Goal: Task Accomplishment & Management: Use online tool/utility

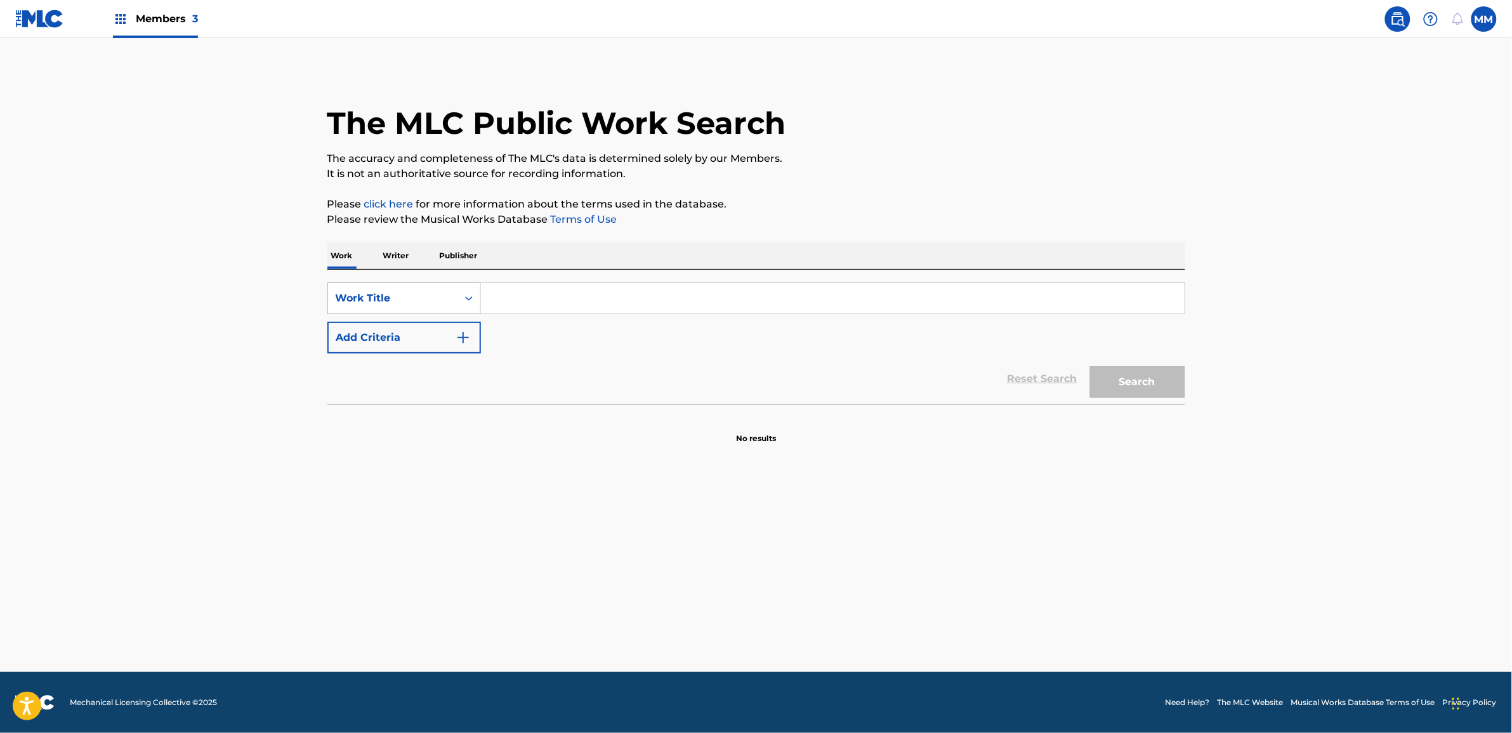
click at [472, 309] on div "Search Form" at bounding box center [469, 298] width 23 height 23
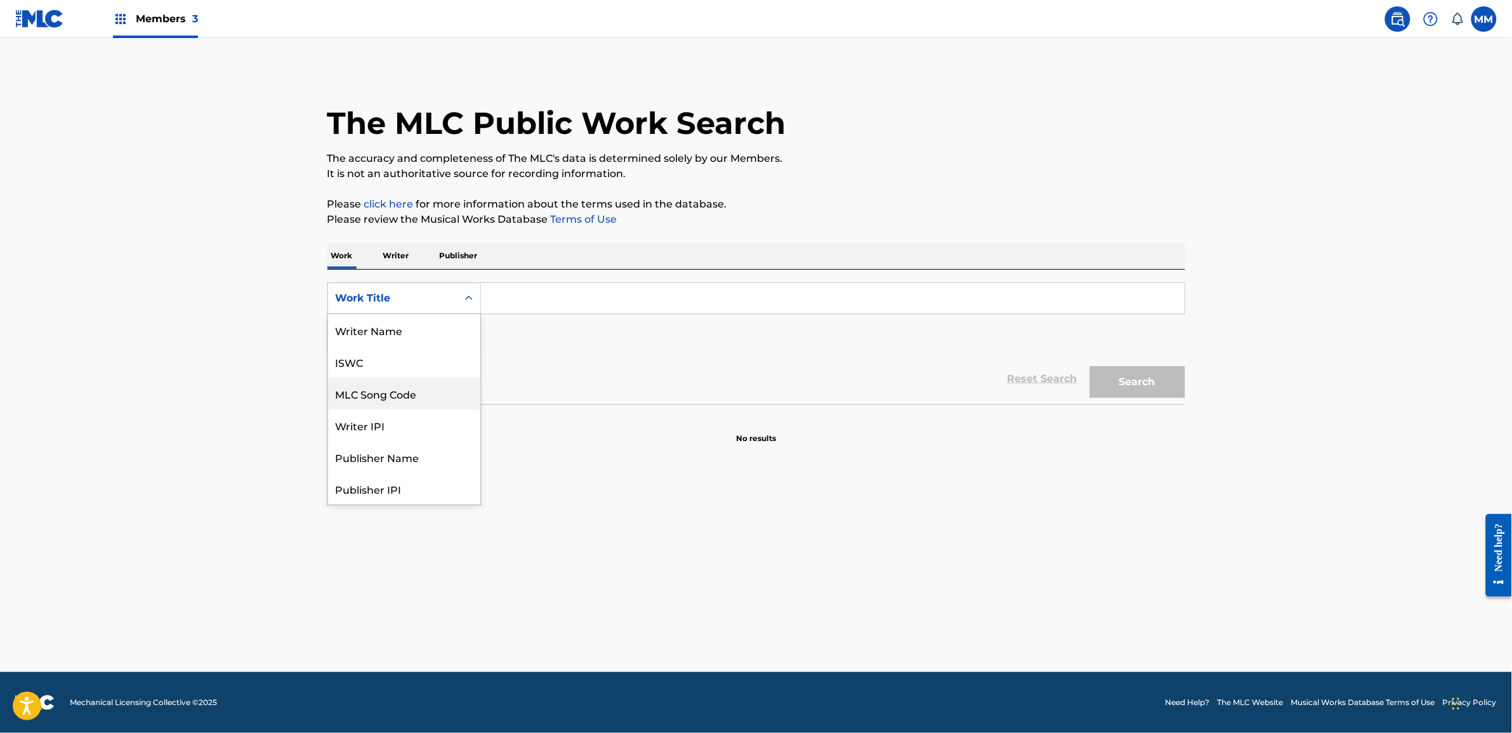
click at [427, 399] on div "MLC Song Code" at bounding box center [404, 394] width 152 height 32
click at [565, 270] on div "SearchWithCriteria5496287d-704c-4c74-81c5-5ebaa668206a MLC Song Code Add Criter…" at bounding box center [756, 337] width 858 height 135
click at [543, 289] on input "Search Form" at bounding box center [833, 298] width 704 height 30
paste input "[PERSON_NAME]"
type input "[PERSON_NAME]"
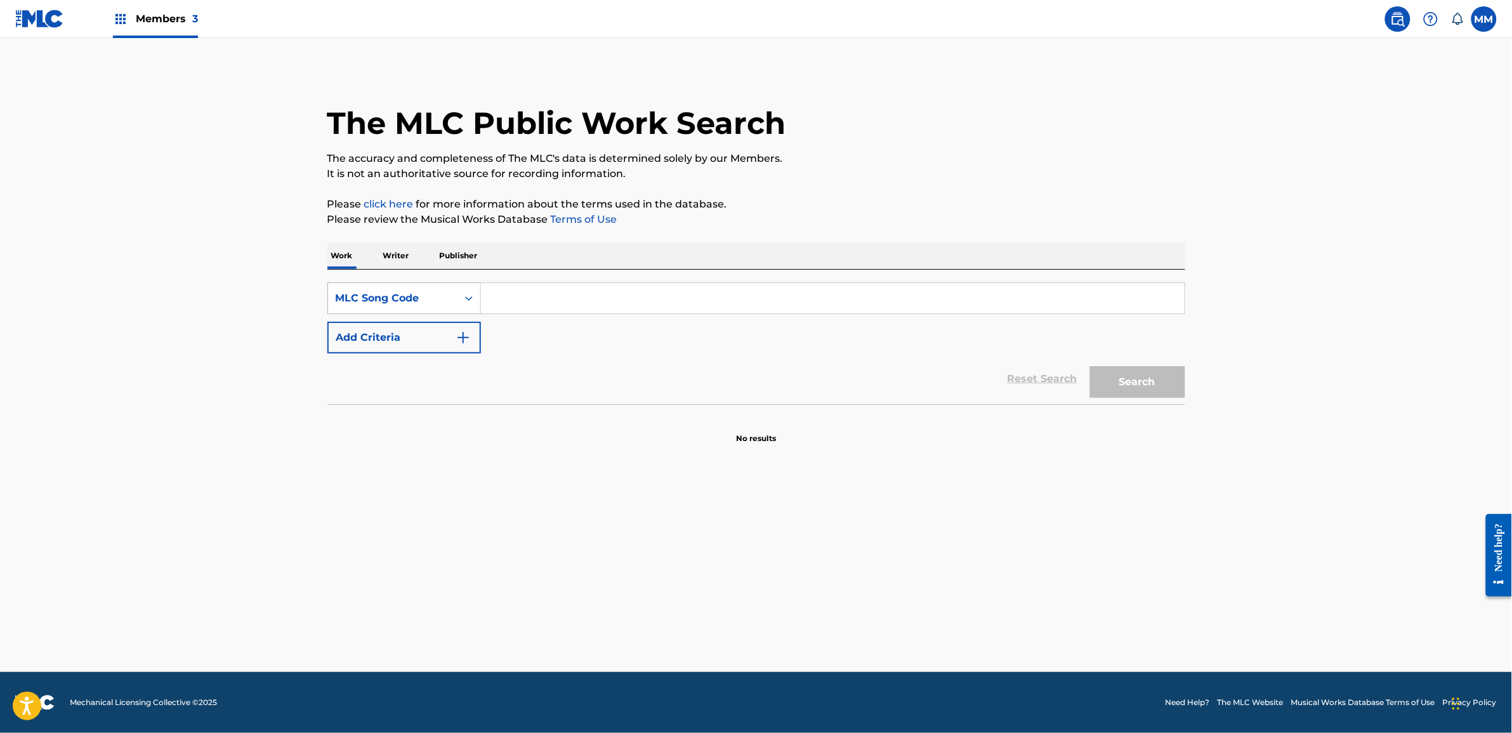
click at [432, 306] on div "MLC Song Code" at bounding box center [392, 298] width 129 height 24
drag, startPoint x: 255, startPoint y: 299, endPoint x: 750, endPoint y: 86, distance: 538.5
click at [255, 298] on main "The MLC Public Work Search The accuracy and completeness of The MLC's data is d…" at bounding box center [756, 355] width 1512 height 634
click at [147, 18] on span "Members 3" at bounding box center [167, 18] width 62 height 15
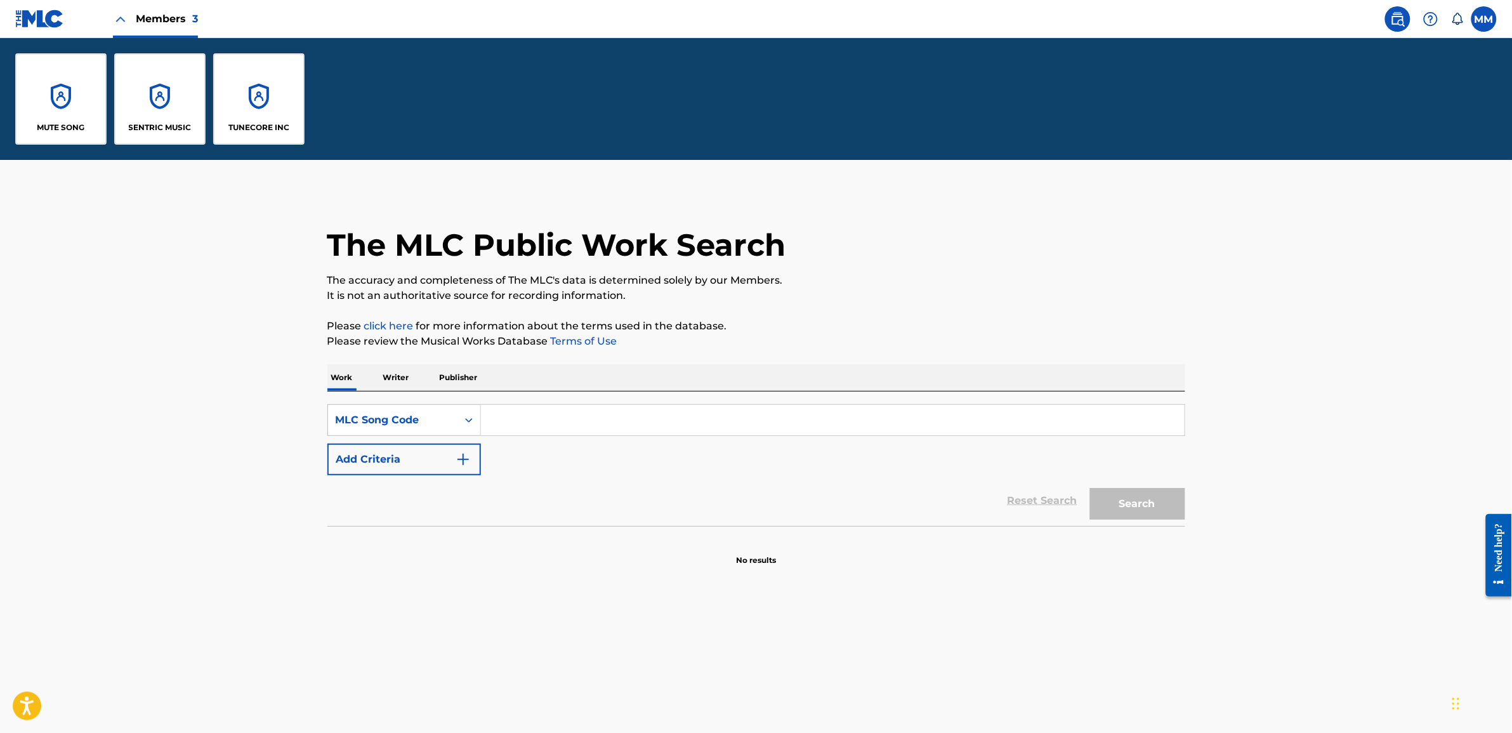
click at [183, 100] on div "SENTRIC MUSIC" at bounding box center [159, 98] width 91 height 91
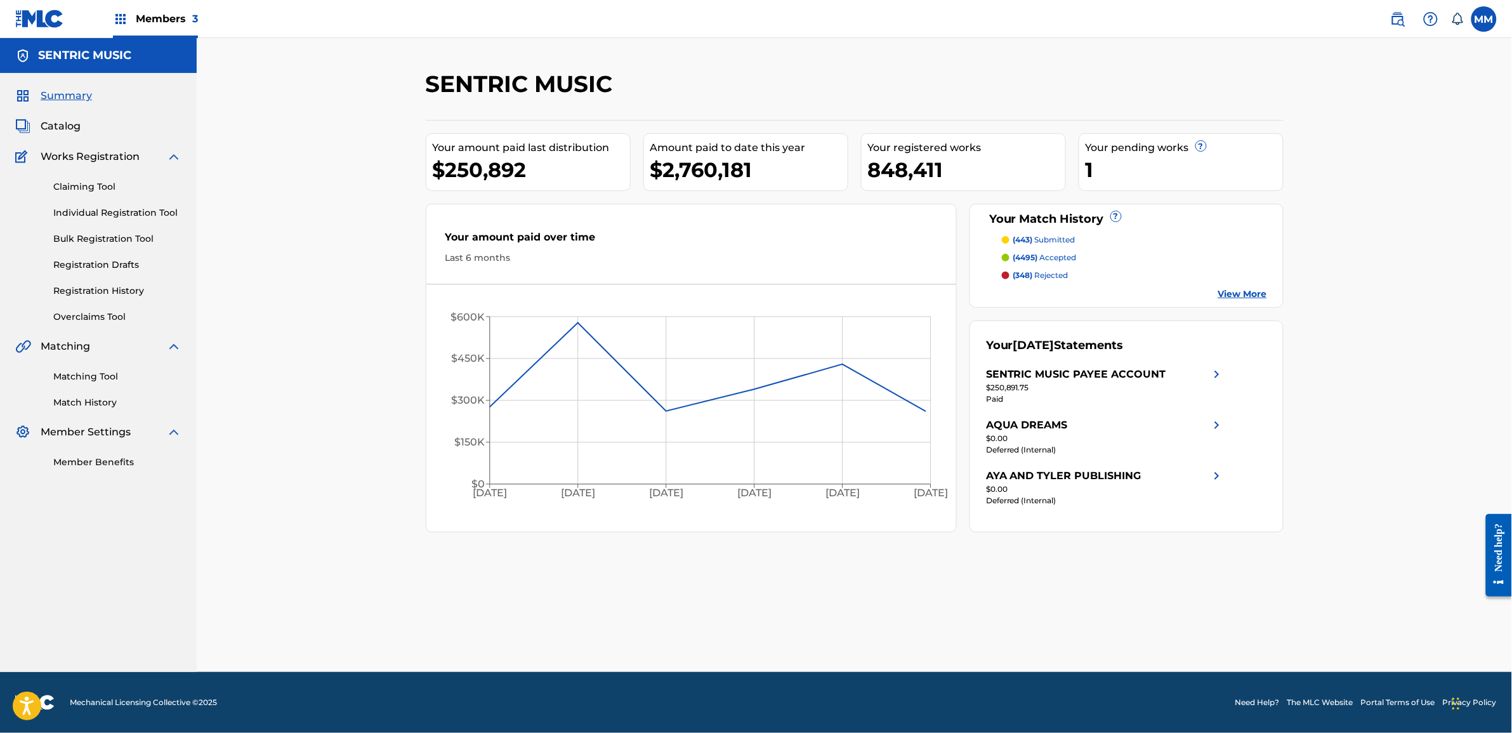
click at [110, 373] on link "Matching Tool" at bounding box center [117, 376] width 128 height 13
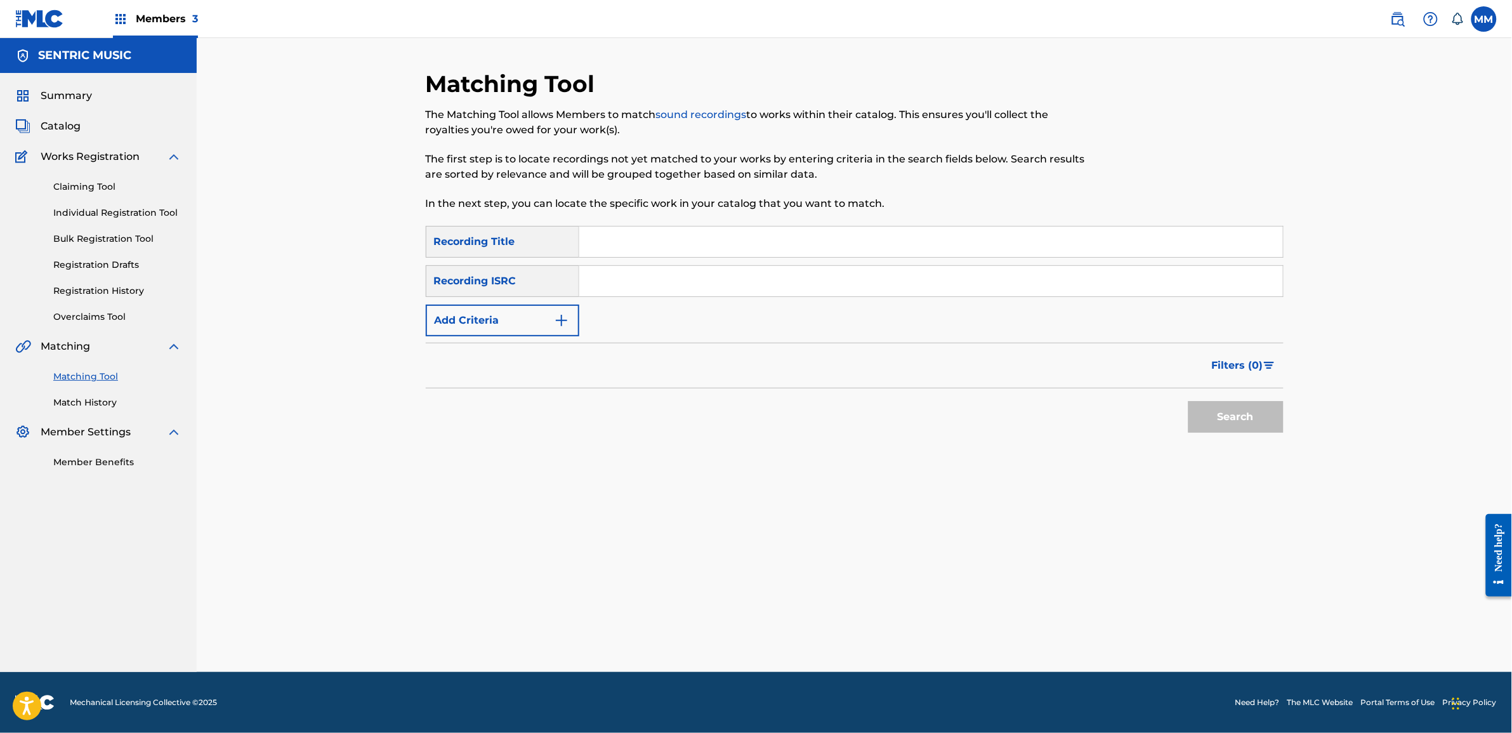
click at [629, 240] on input "Search Form" at bounding box center [931, 242] width 704 height 30
paste input "[PERSON_NAME]"
type input "[PERSON_NAME]"
click at [547, 321] on button "Add Criteria" at bounding box center [503, 321] width 154 height 32
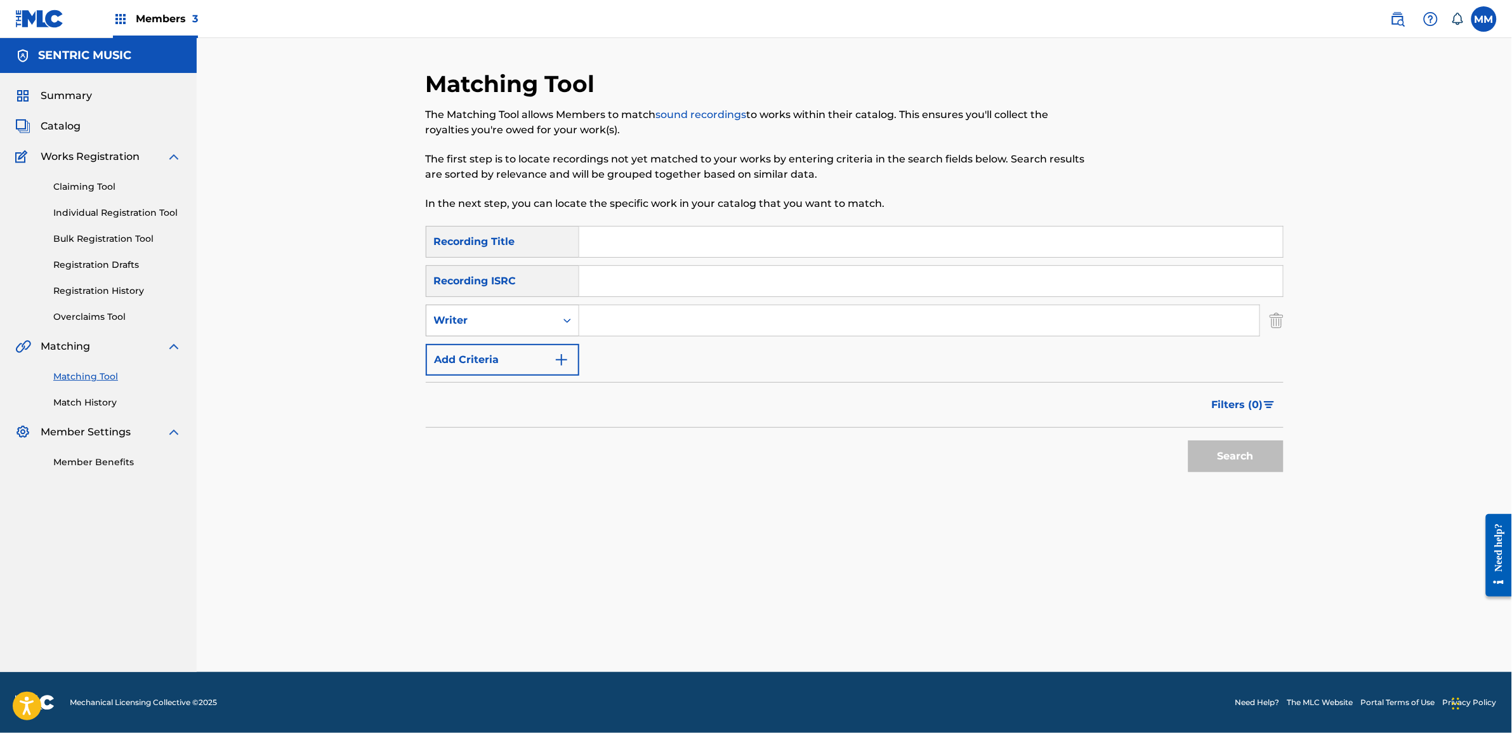
click at [528, 328] on div "Writer" at bounding box center [491, 320] width 129 height 24
click at [676, 314] on input "Search Form" at bounding box center [919, 320] width 680 height 30
paste input "[PERSON_NAME]"
type input "[PERSON_NAME]"
click at [1252, 452] on button "Search" at bounding box center [1236, 456] width 95 height 32
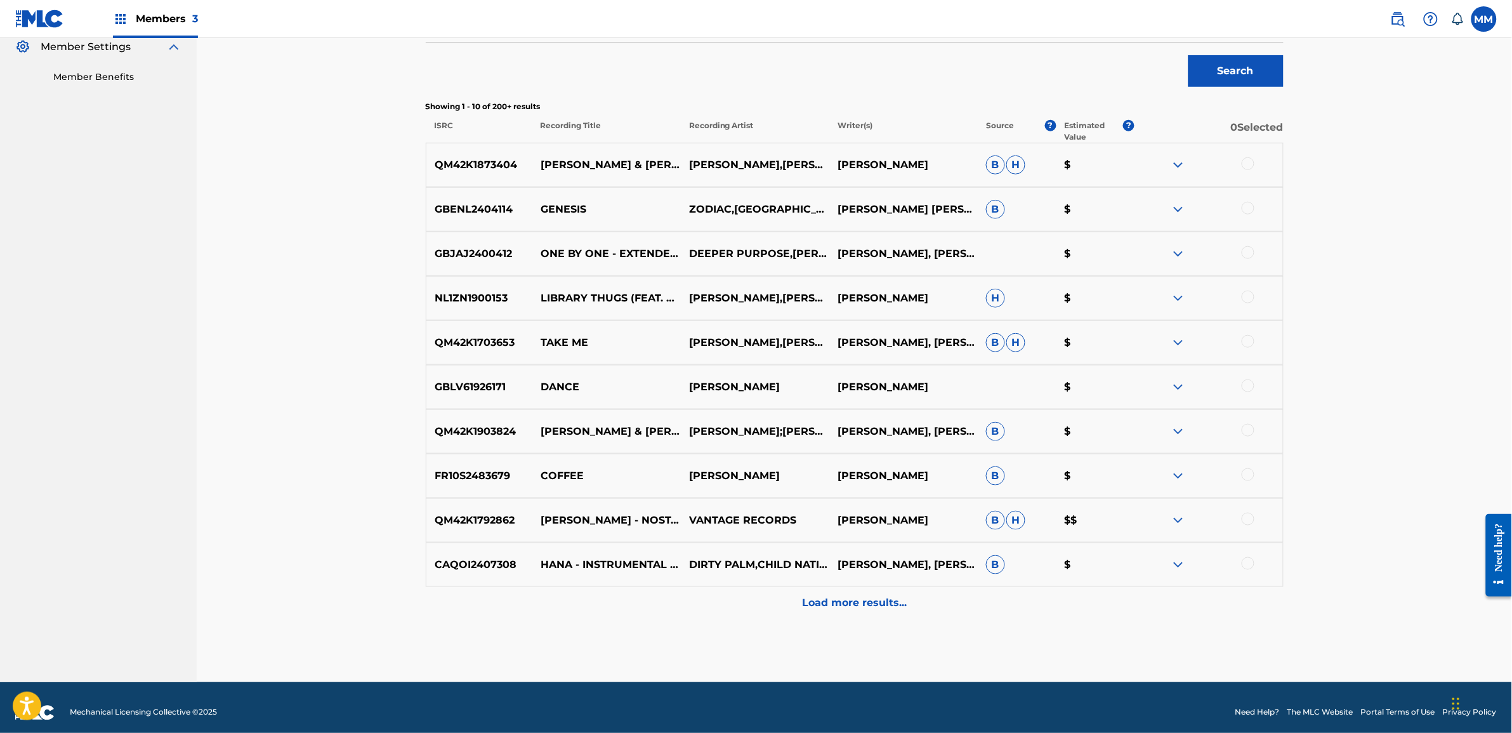
scroll to position [237, 0]
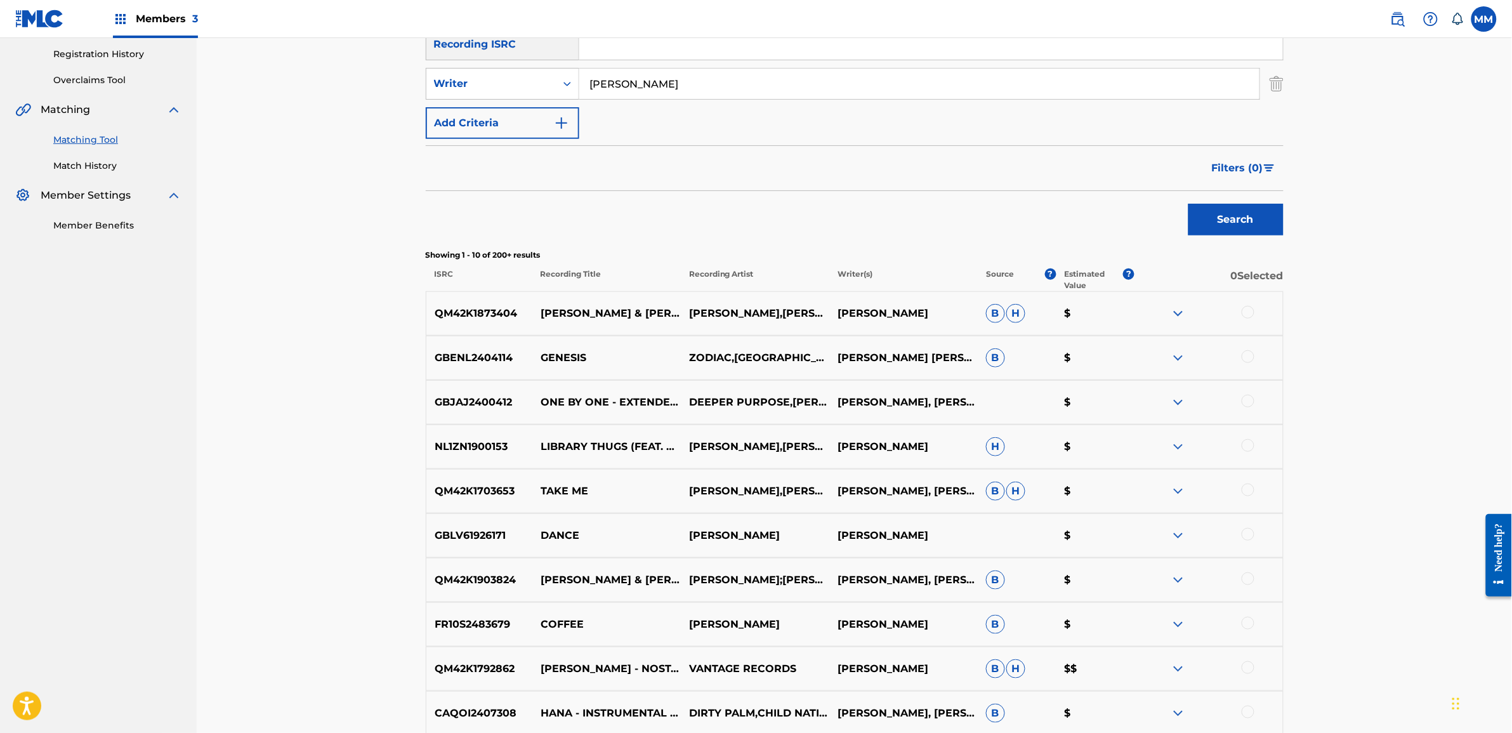
click at [1267, 162] on button "Filters ( 0 )" at bounding box center [1244, 168] width 79 height 32
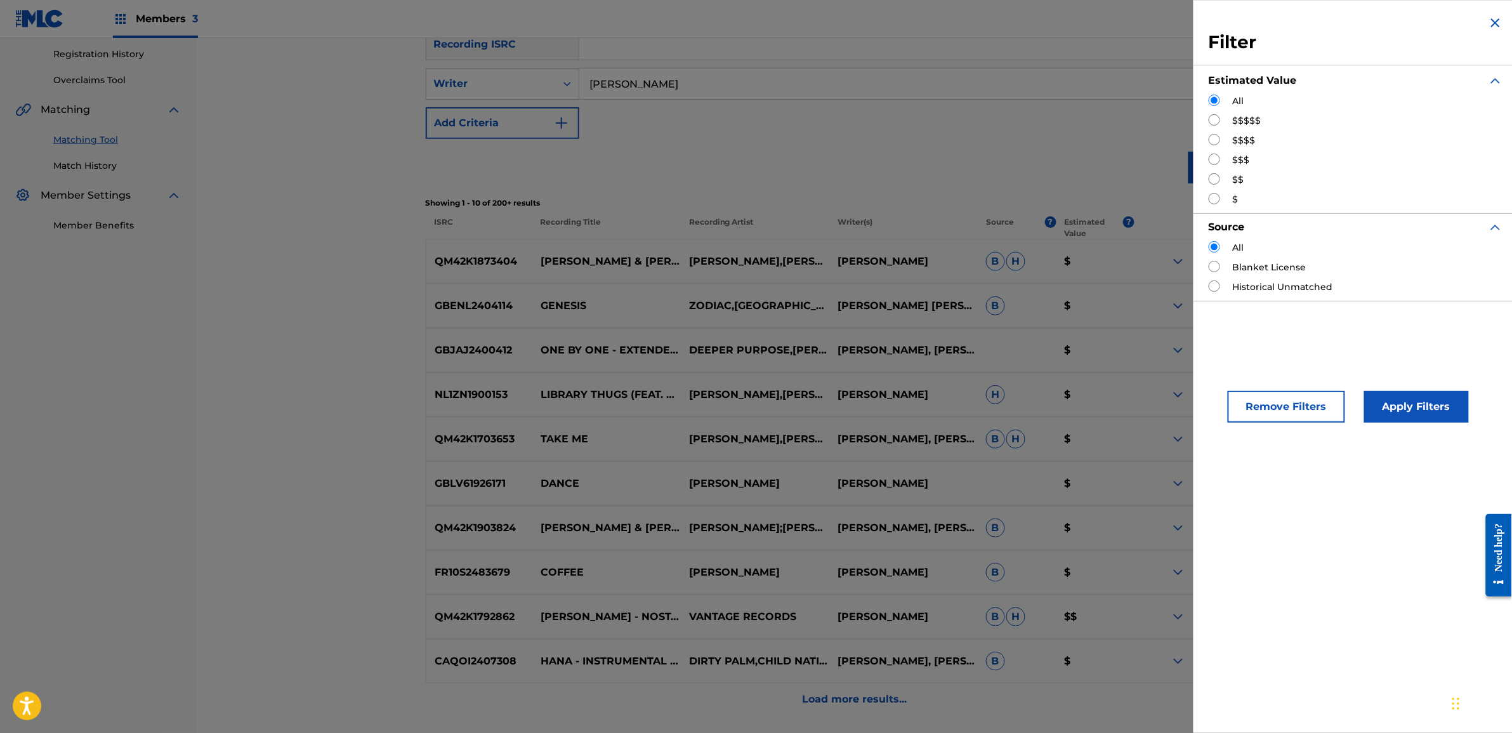
click at [1222, 129] on div "All $$$$$ $$$$ $$$ $$ $" at bounding box center [1356, 151] width 294 height 112
drag, startPoint x: 1222, startPoint y: 129, endPoint x: 1217, endPoint y: 122, distance: 8.3
click at [1217, 122] on input "Search Form" at bounding box center [1214, 119] width 11 height 11
radio input "true"
click at [1396, 406] on button "Apply Filters" at bounding box center [1417, 407] width 105 height 32
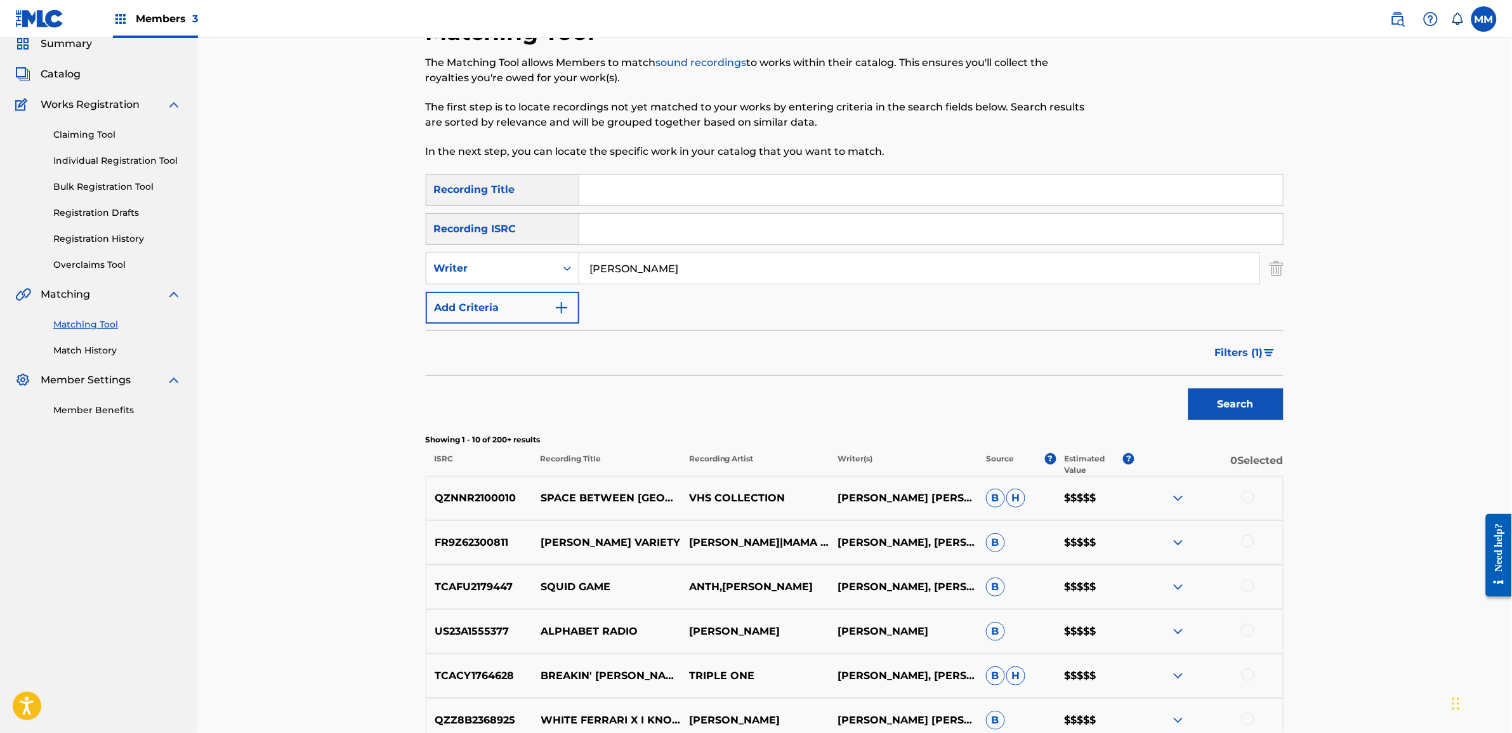
scroll to position [159, 0]
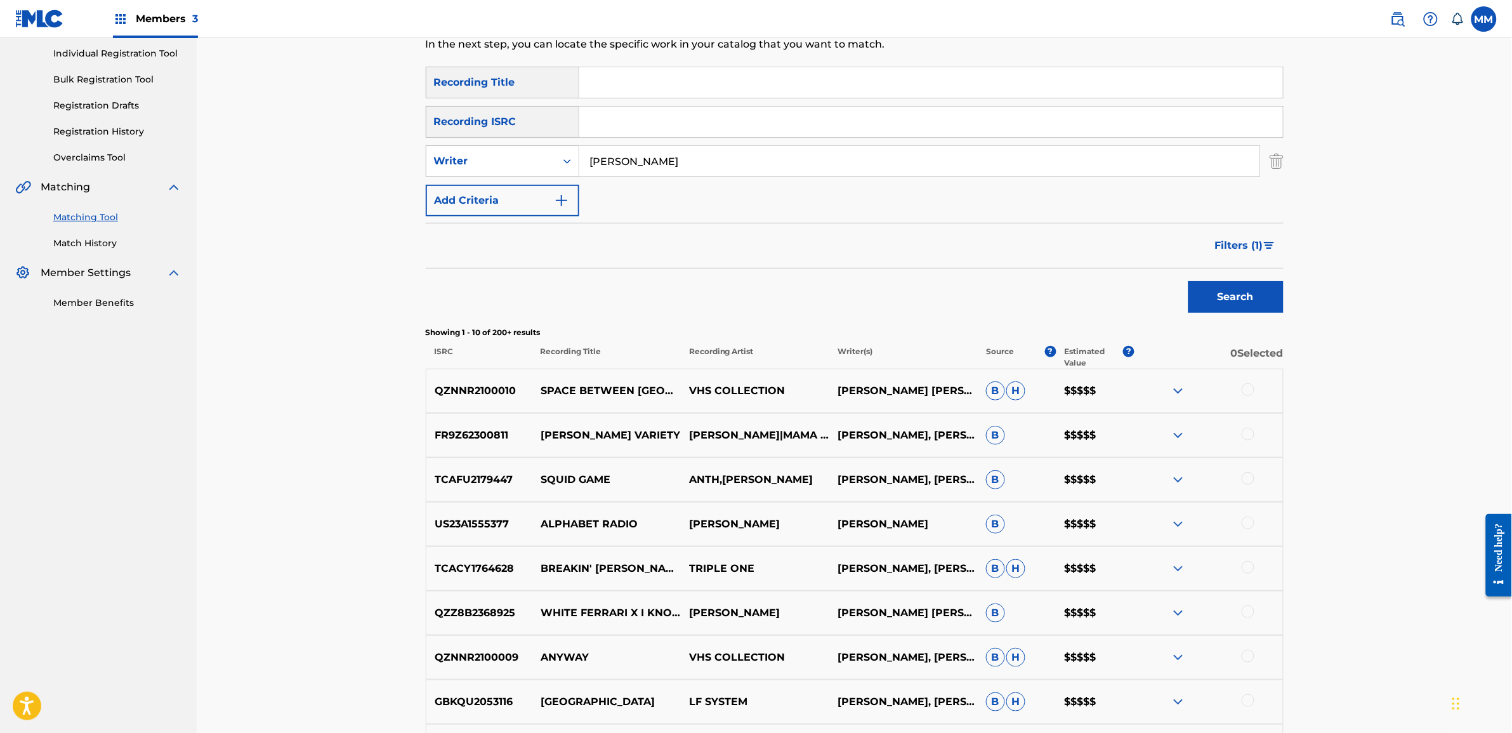
click at [1242, 253] on span "Filters ( 1 )" at bounding box center [1239, 245] width 48 height 15
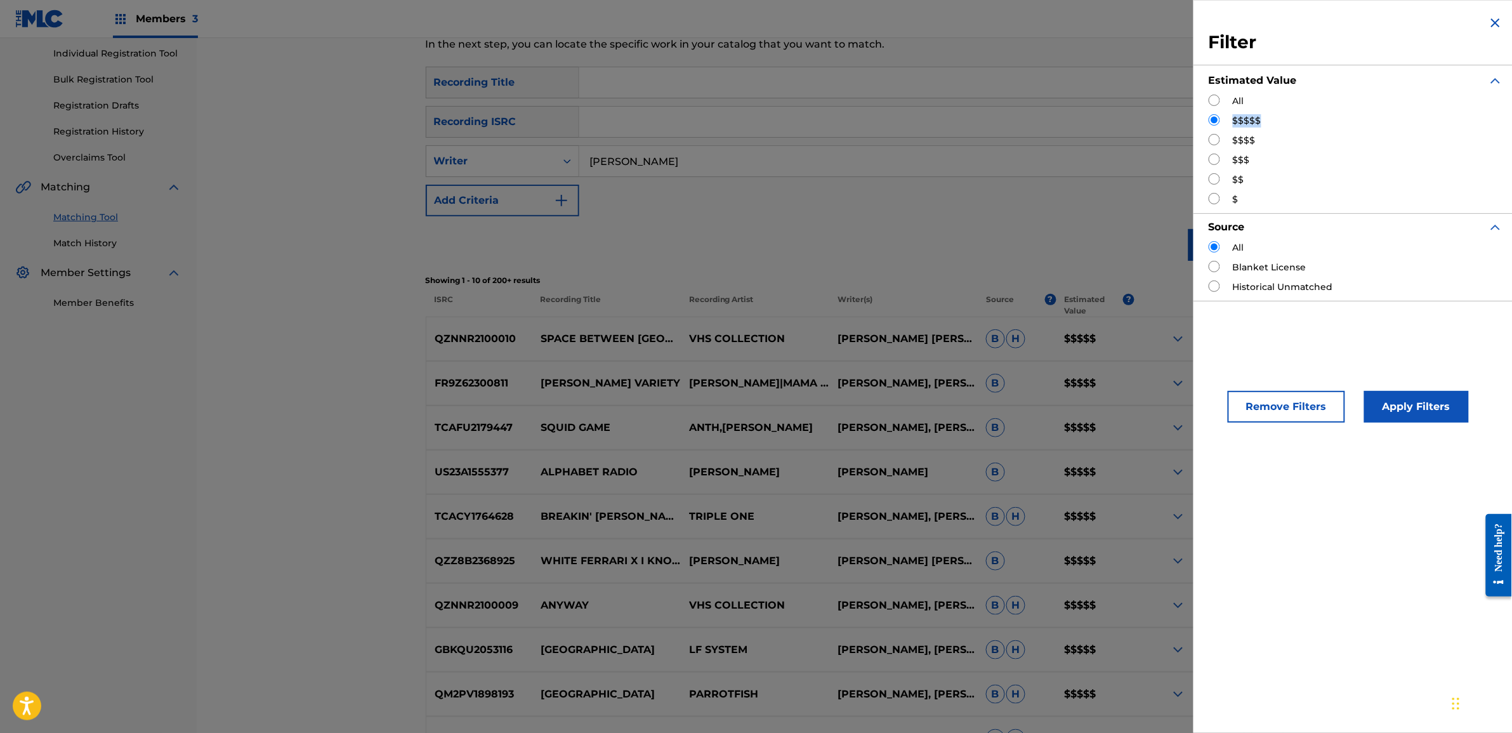
click at [1215, 135] on input "Search Form" at bounding box center [1214, 139] width 11 height 11
radio input "true"
click at [1415, 419] on button "Apply Filters" at bounding box center [1417, 407] width 105 height 32
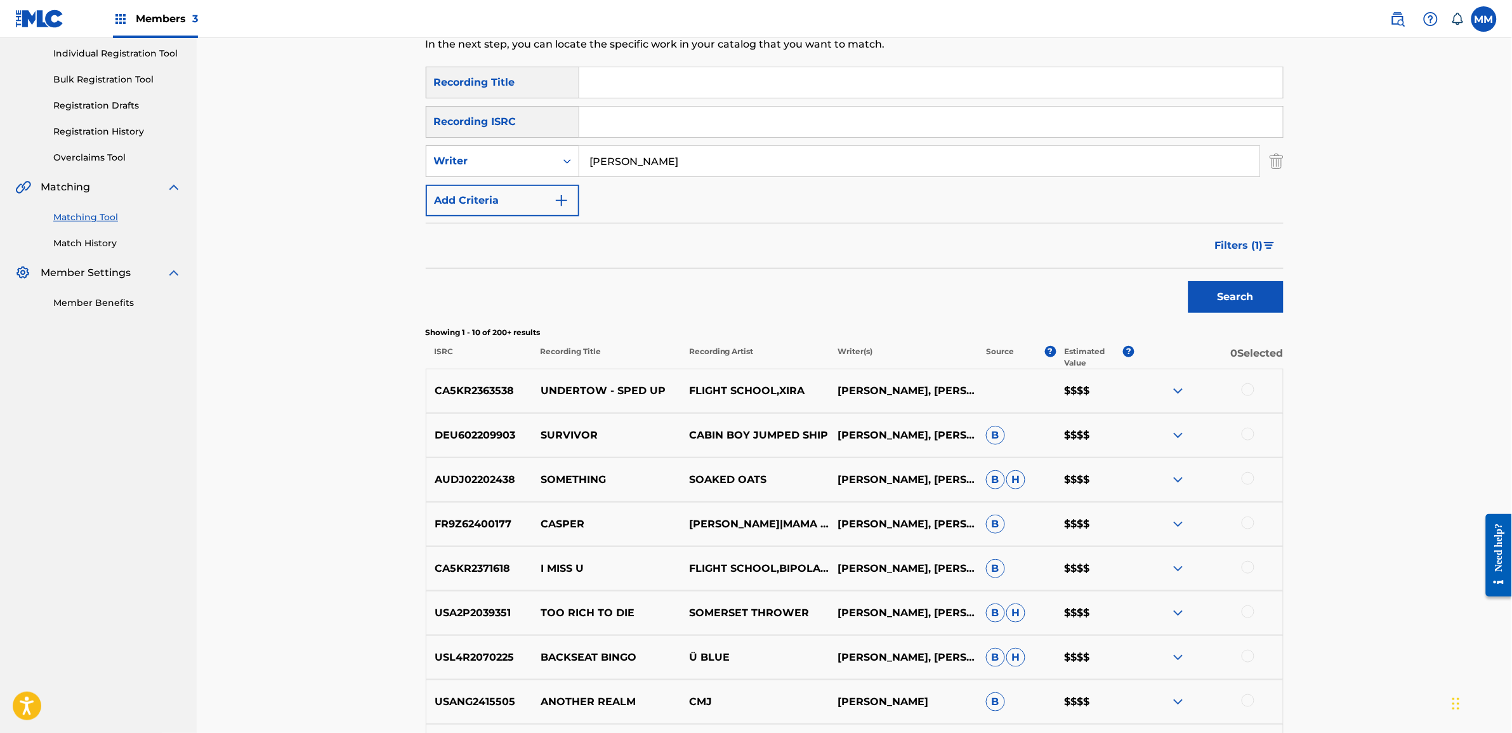
click at [1259, 243] on span "Filters ( 1 )" at bounding box center [1239, 245] width 48 height 15
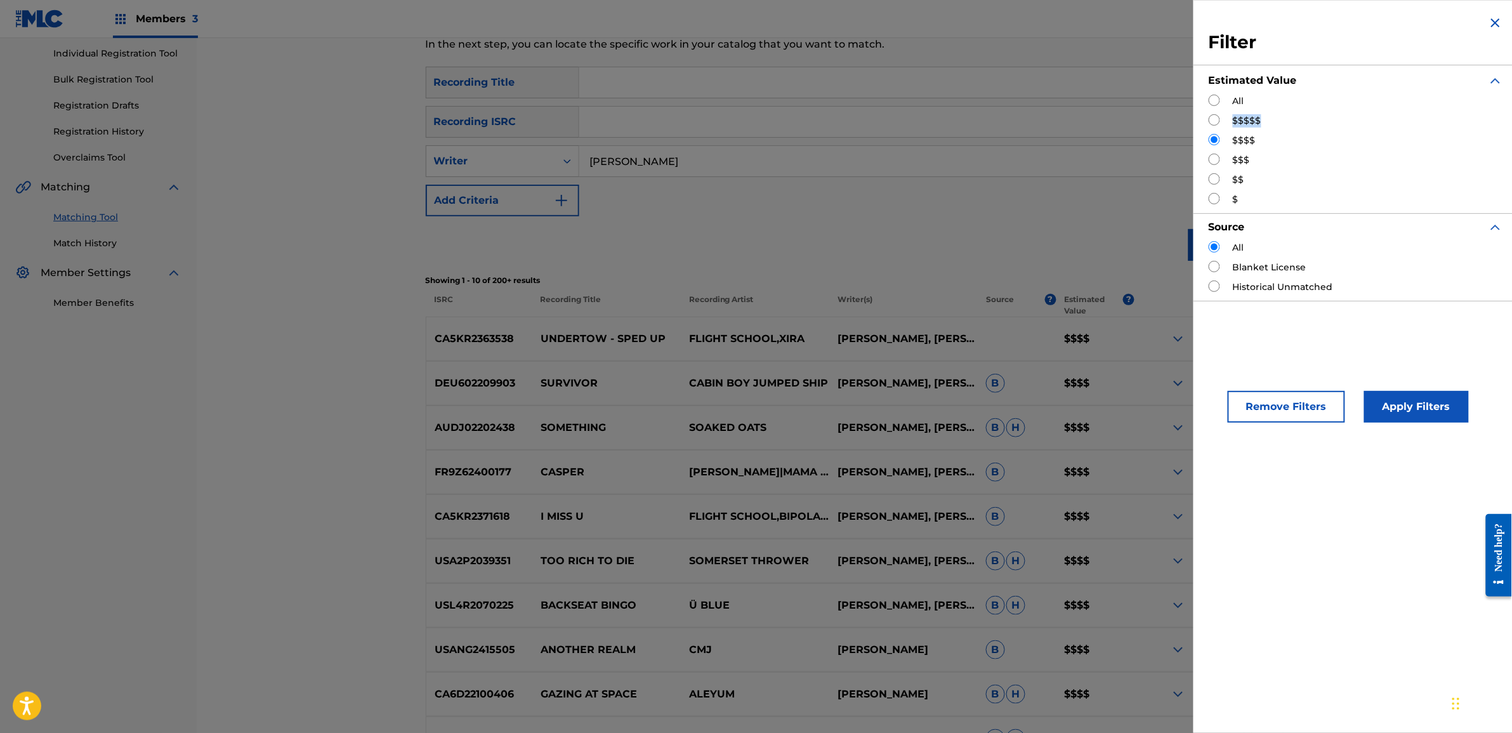
click at [1214, 165] on input "Search Form" at bounding box center [1214, 159] width 11 height 11
radio input "true"
click at [1408, 398] on button "Apply Filters" at bounding box center [1417, 407] width 105 height 32
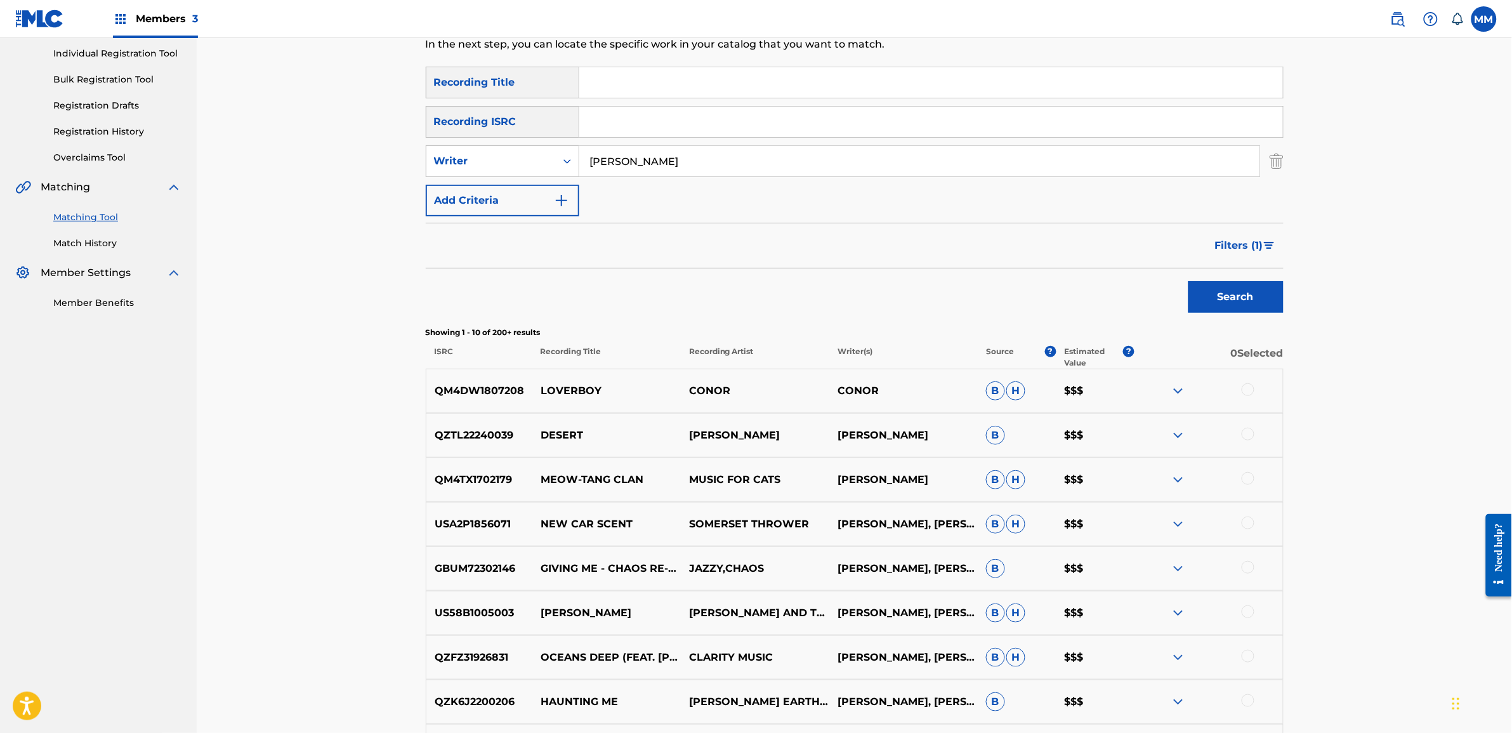
click at [1226, 249] on span "Filters ( 1 )" at bounding box center [1239, 245] width 48 height 15
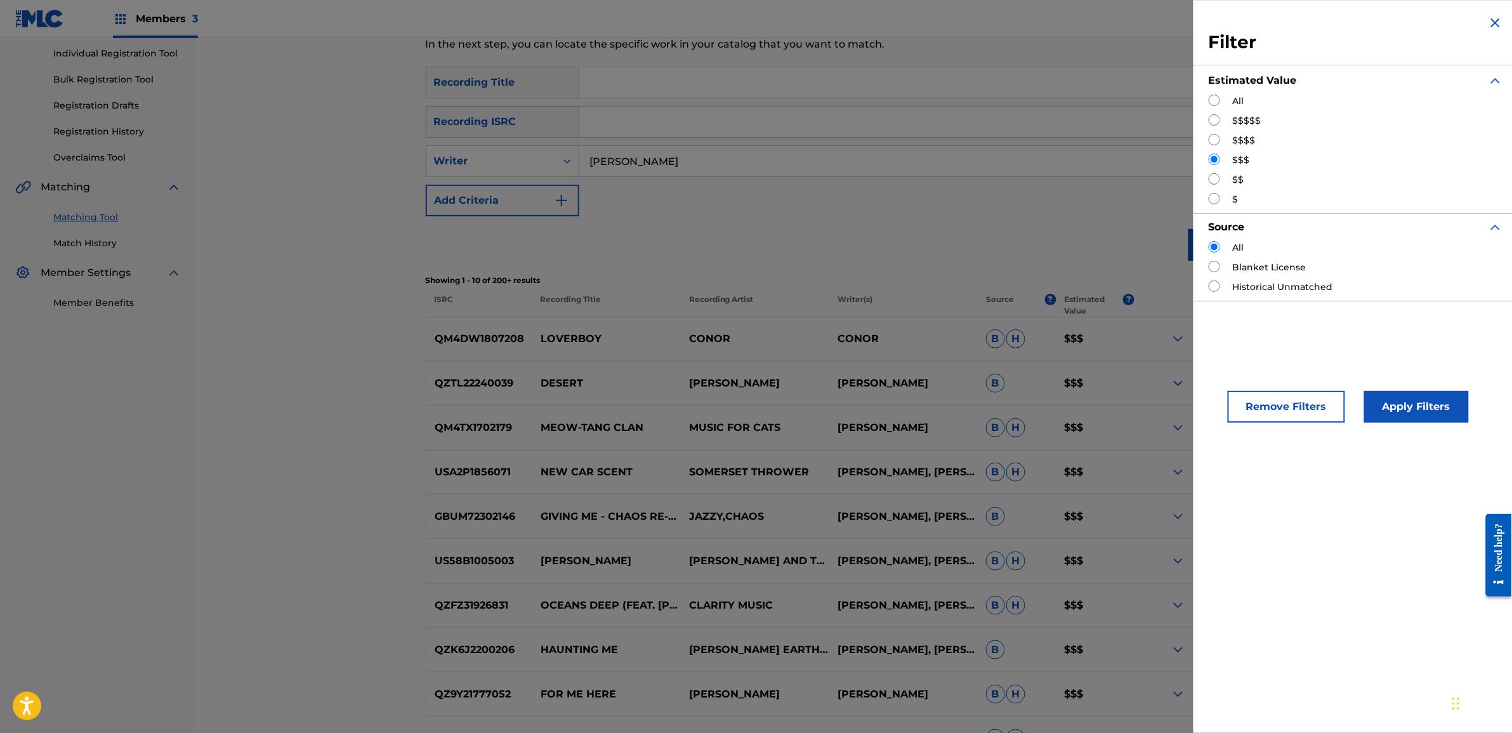
click at [1222, 178] on div "$$" at bounding box center [1356, 179] width 294 height 13
click at [1219, 178] on input "Search Form" at bounding box center [1214, 178] width 11 height 11
radio input "true"
click at [1426, 411] on button "Apply Filters" at bounding box center [1417, 407] width 105 height 32
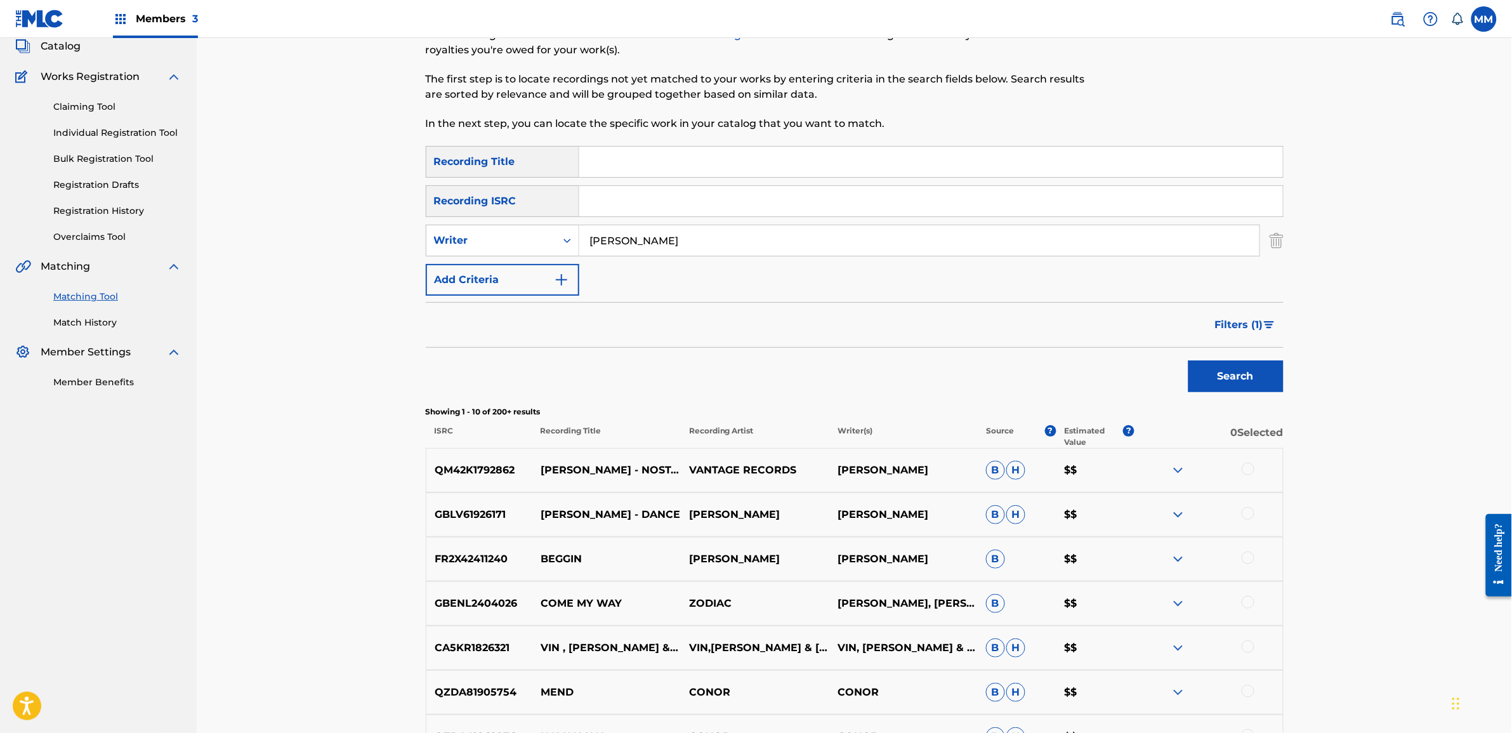
scroll to position [78, 0]
click at [541, 249] on div "Writer" at bounding box center [491, 242] width 114 height 15
drag, startPoint x: 678, startPoint y: 242, endPoint x: 531, endPoint y: 222, distance: 148.0
click at [531, 222] on div "SearchWithCriteriaf17b8d39-015d-40f2-944c-ae14a7db6b3e Recording Title SearchWi…" at bounding box center [855, 223] width 858 height 150
click at [503, 236] on div "Writer" at bounding box center [491, 242] width 114 height 15
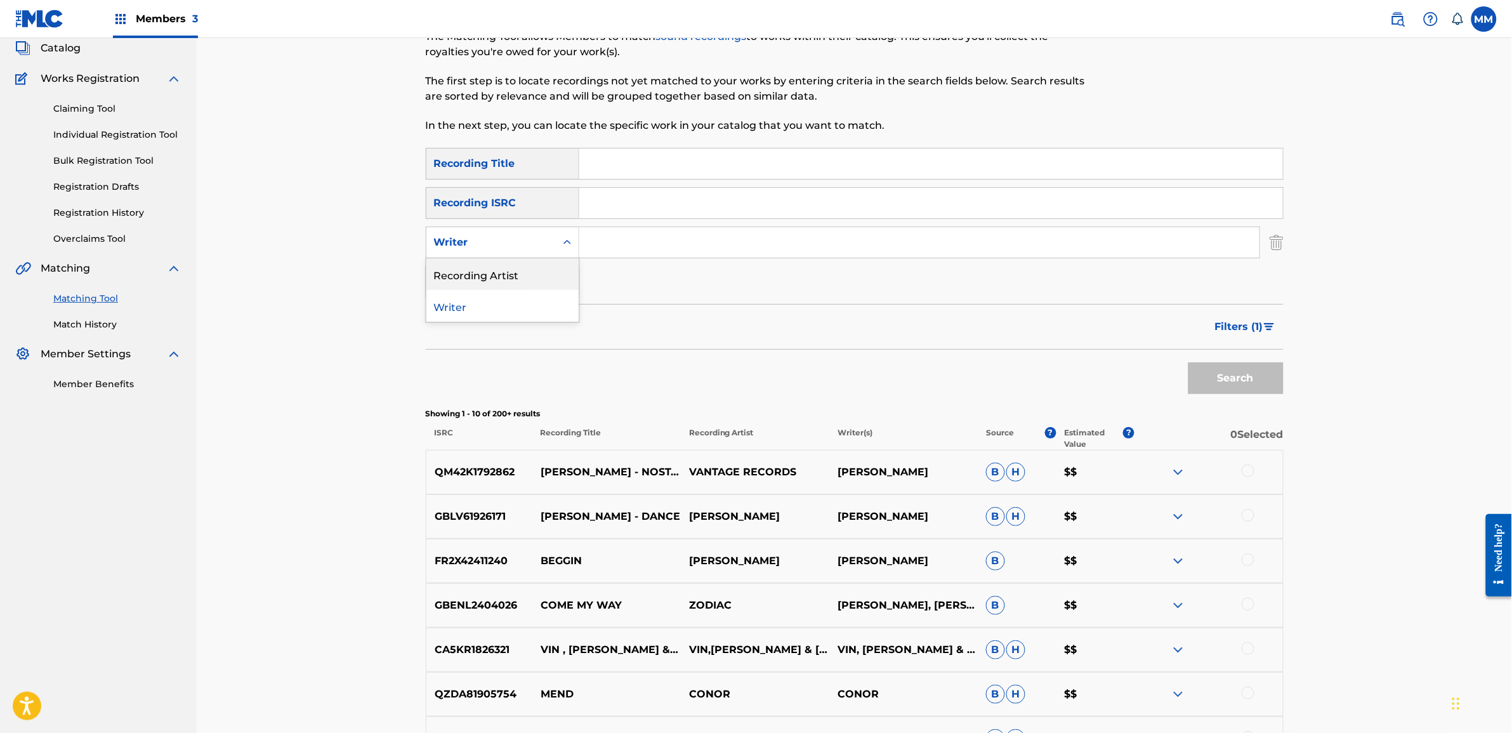
click at [495, 267] on div "Recording Artist" at bounding box center [503, 274] width 152 height 32
click at [676, 235] on input "Search Form" at bounding box center [919, 242] width 680 height 30
paste input "[PERSON_NAME]"
type input "[PERSON_NAME]"
click at [1283, 395] on div "Search" at bounding box center [1233, 375] width 102 height 51
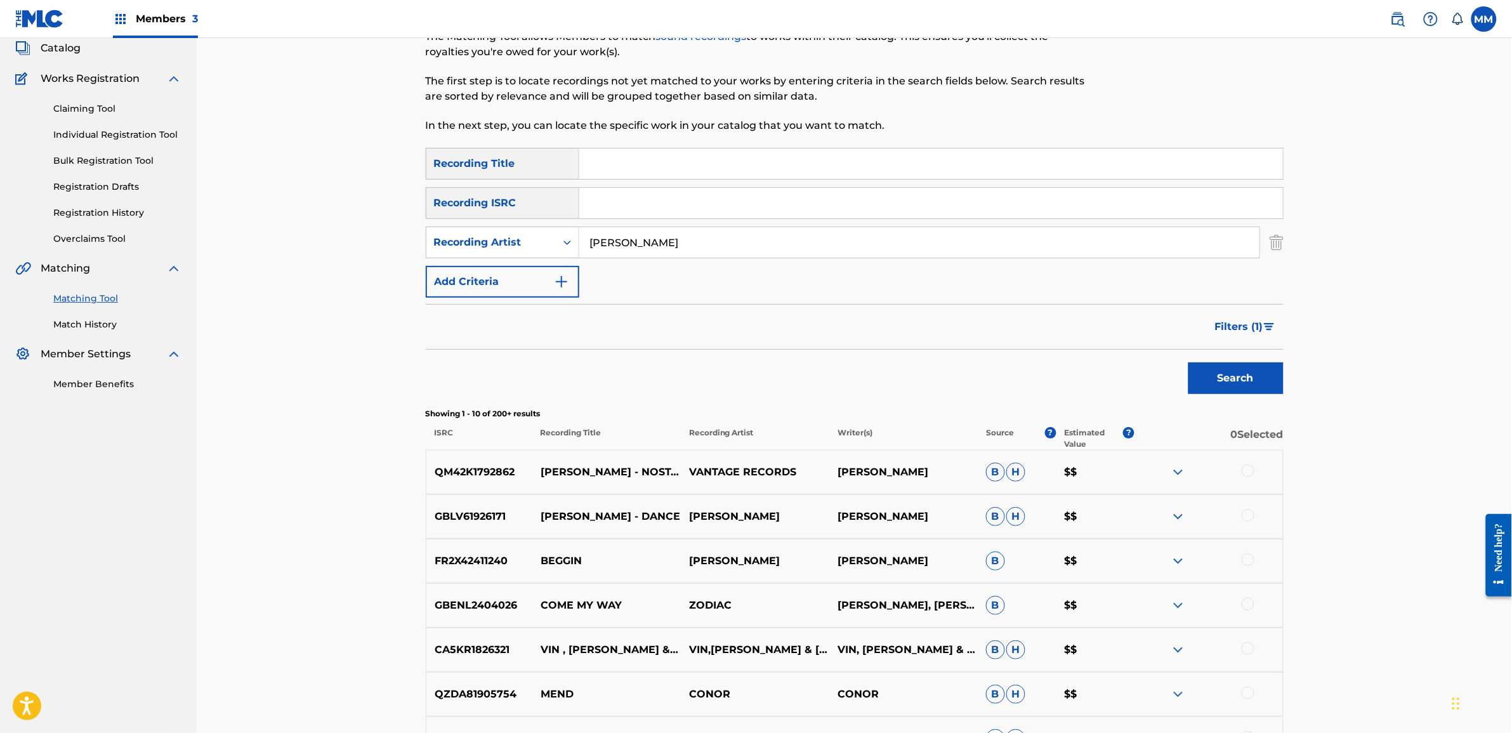
click at [1252, 381] on button "Search" at bounding box center [1236, 378] width 95 height 32
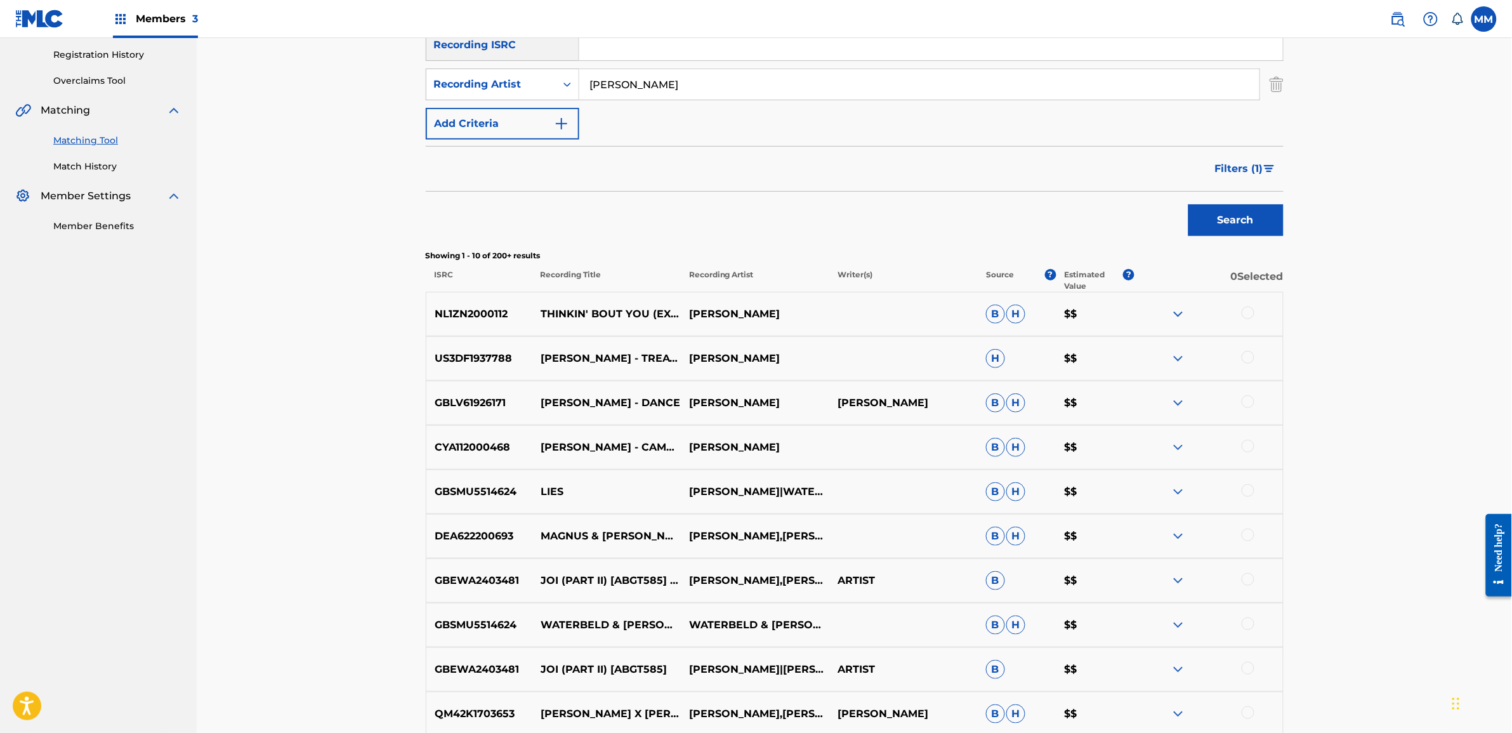
scroll to position [237, 0]
click at [1249, 162] on span "Filters ( 1 )" at bounding box center [1239, 168] width 48 height 15
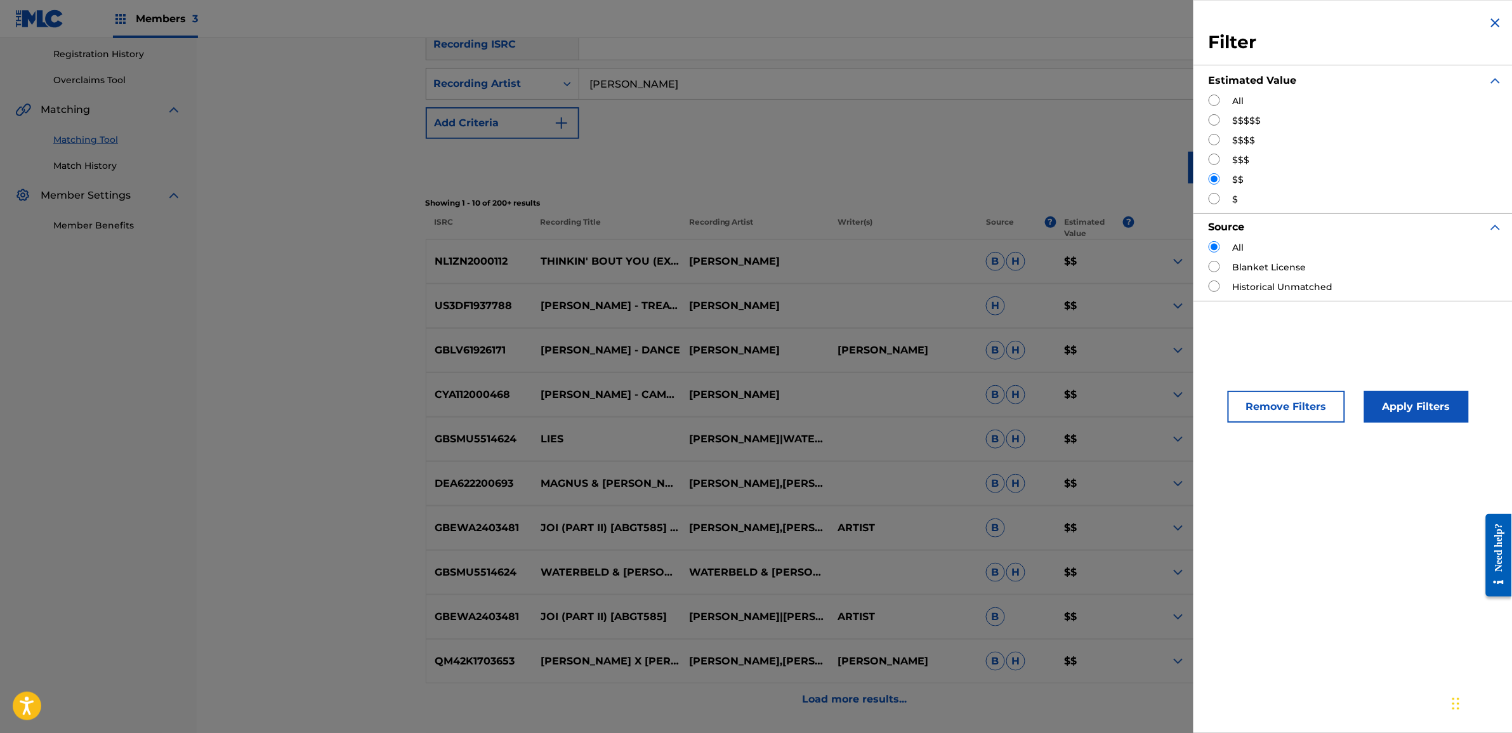
click at [1217, 159] on input "Search Form" at bounding box center [1214, 159] width 11 height 11
radio input "true"
click at [1388, 405] on button "Apply Filters" at bounding box center [1417, 407] width 105 height 32
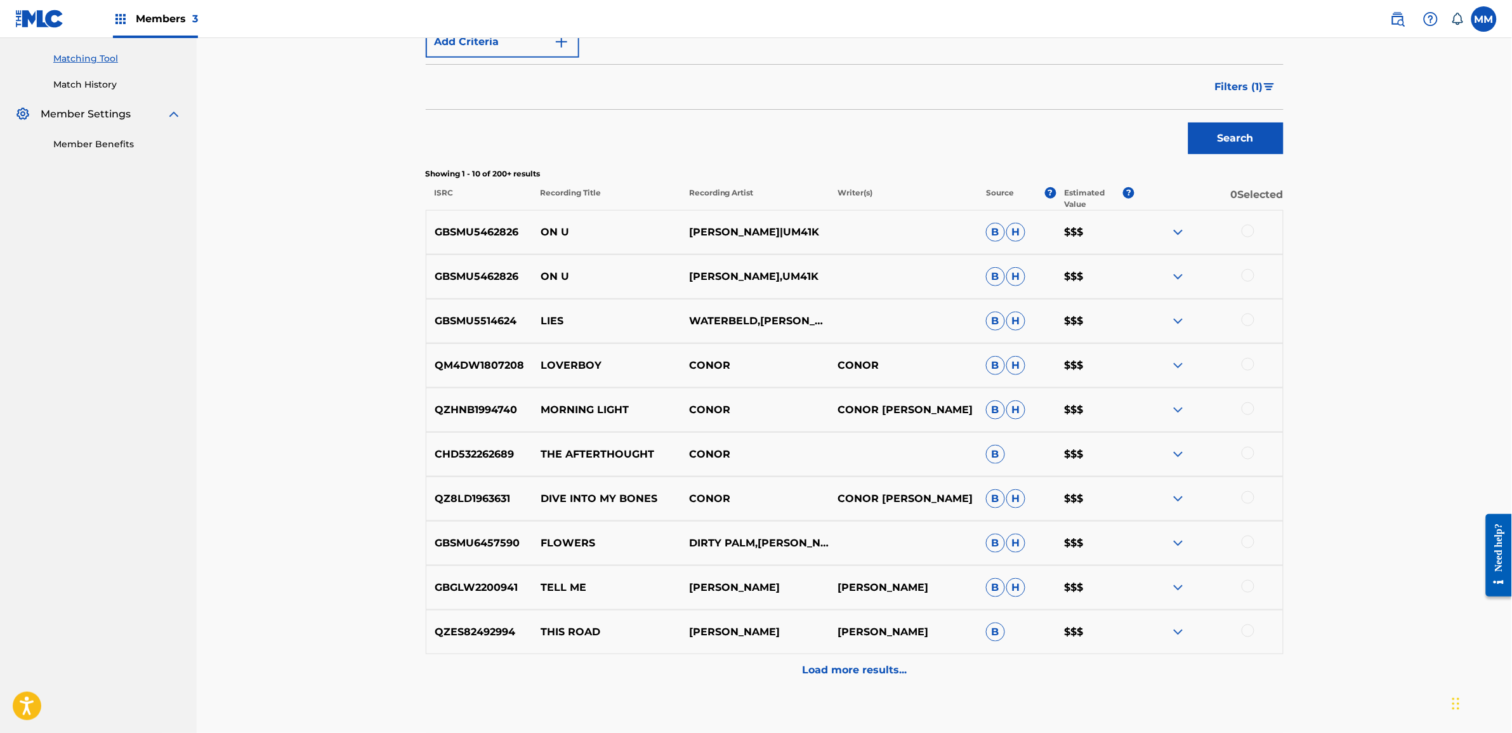
scroll to position [80, 0]
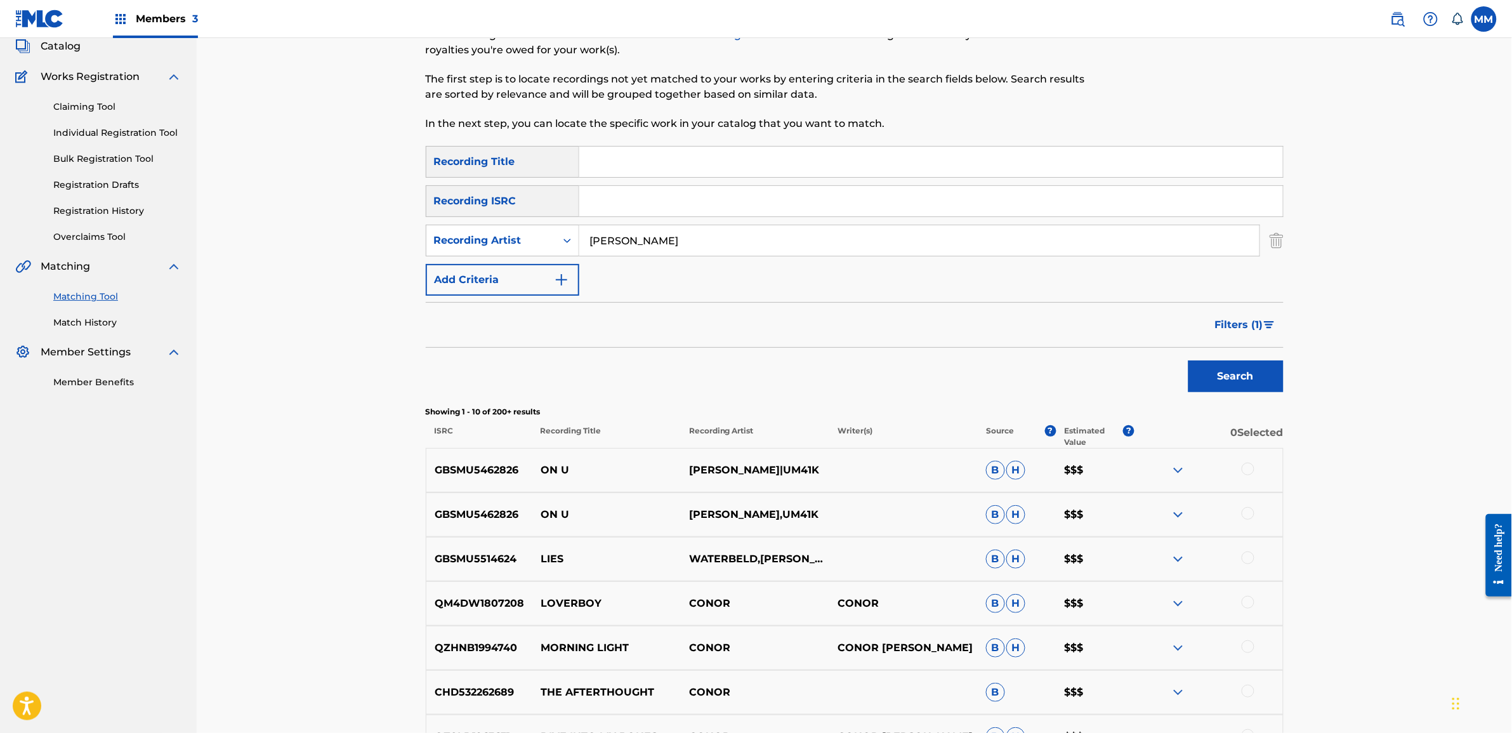
click at [489, 281] on button "Add Criteria" at bounding box center [503, 280] width 154 height 32
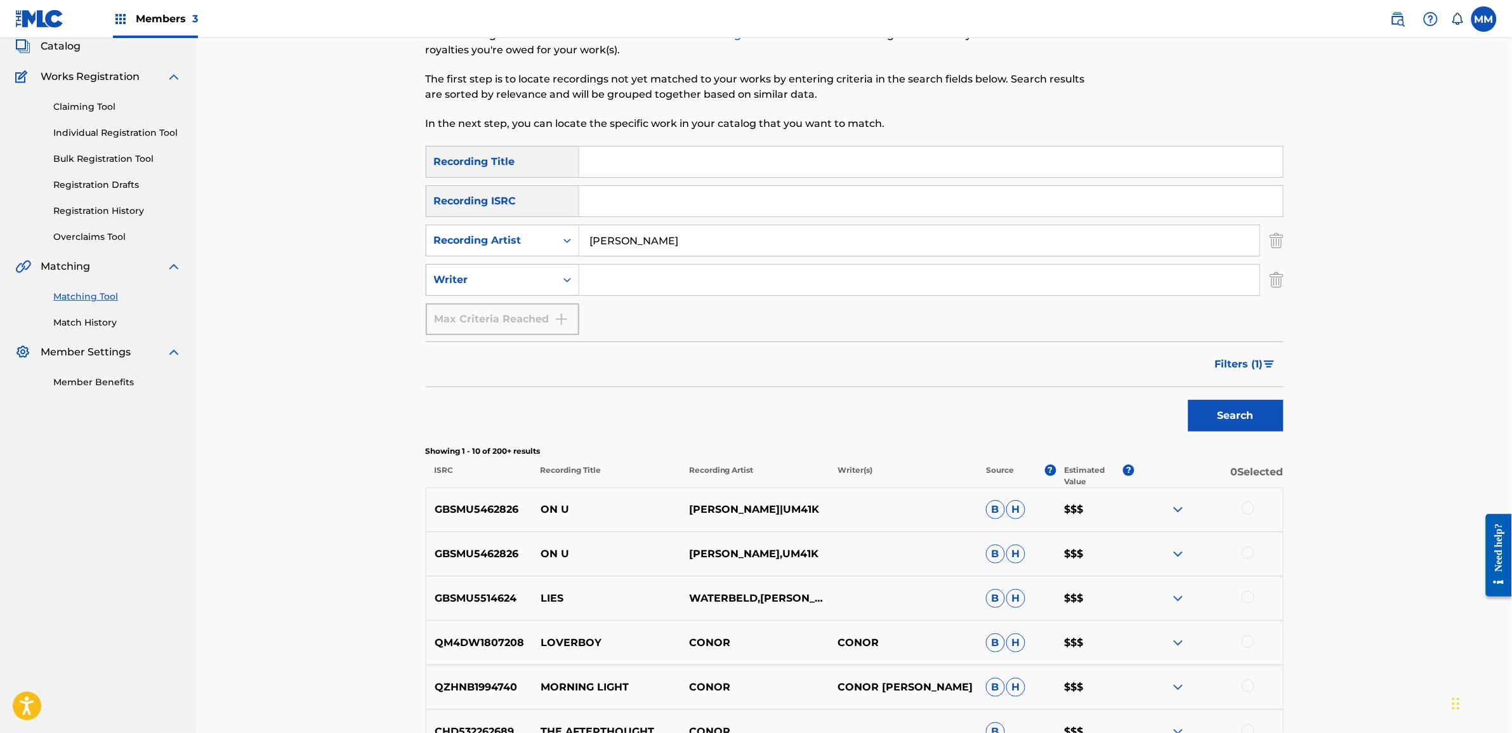
click at [486, 272] on div "Writer" at bounding box center [491, 279] width 114 height 15
drag, startPoint x: 382, startPoint y: 307, endPoint x: 392, endPoint y: 297, distance: 13.5
click at [382, 305] on div "Matching Tool The Matching Tool allows Members to match sound recordings to wor…" at bounding box center [855, 492] width 1316 height 1069
click at [1281, 279] on img "Search Form" at bounding box center [1277, 280] width 14 height 32
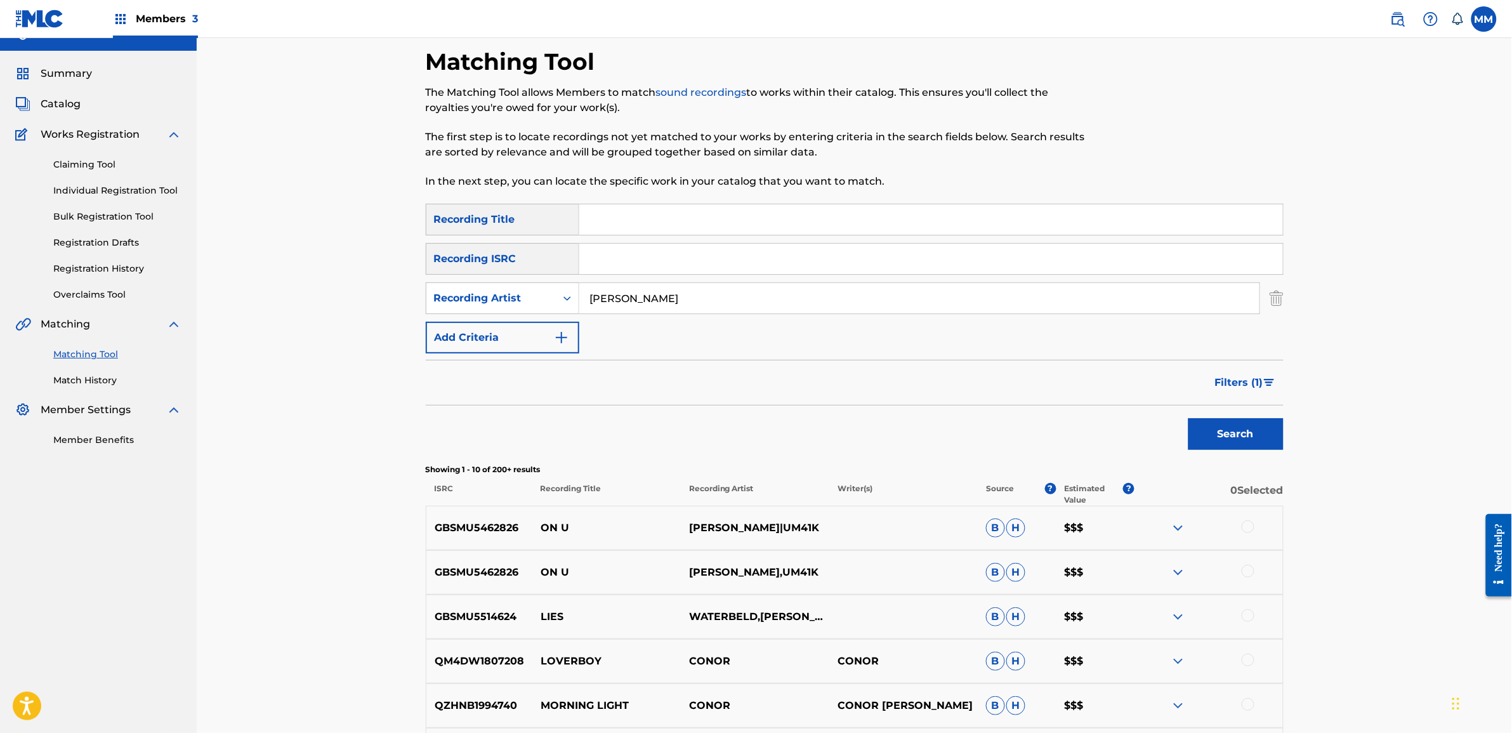
scroll to position [0, 0]
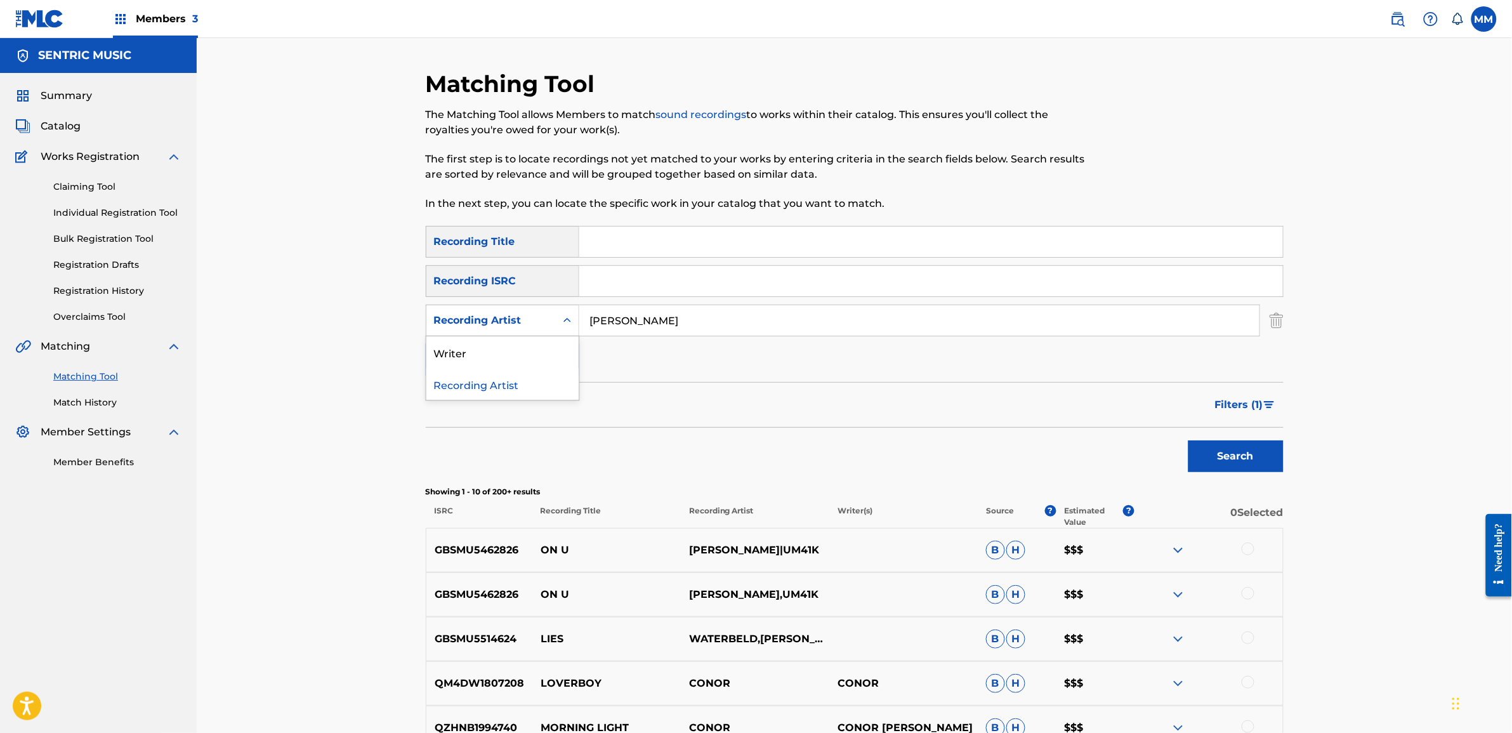
click at [487, 327] on div "Recording Artist" at bounding box center [491, 320] width 114 height 15
click at [303, 359] on div "Matching Tool The Matching Tool allows Members to match sound recordings to wor…" at bounding box center [855, 552] width 1316 height 1029
click at [543, 366] on button "Add Criteria" at bounding box center [503, 360] width 154 height 32
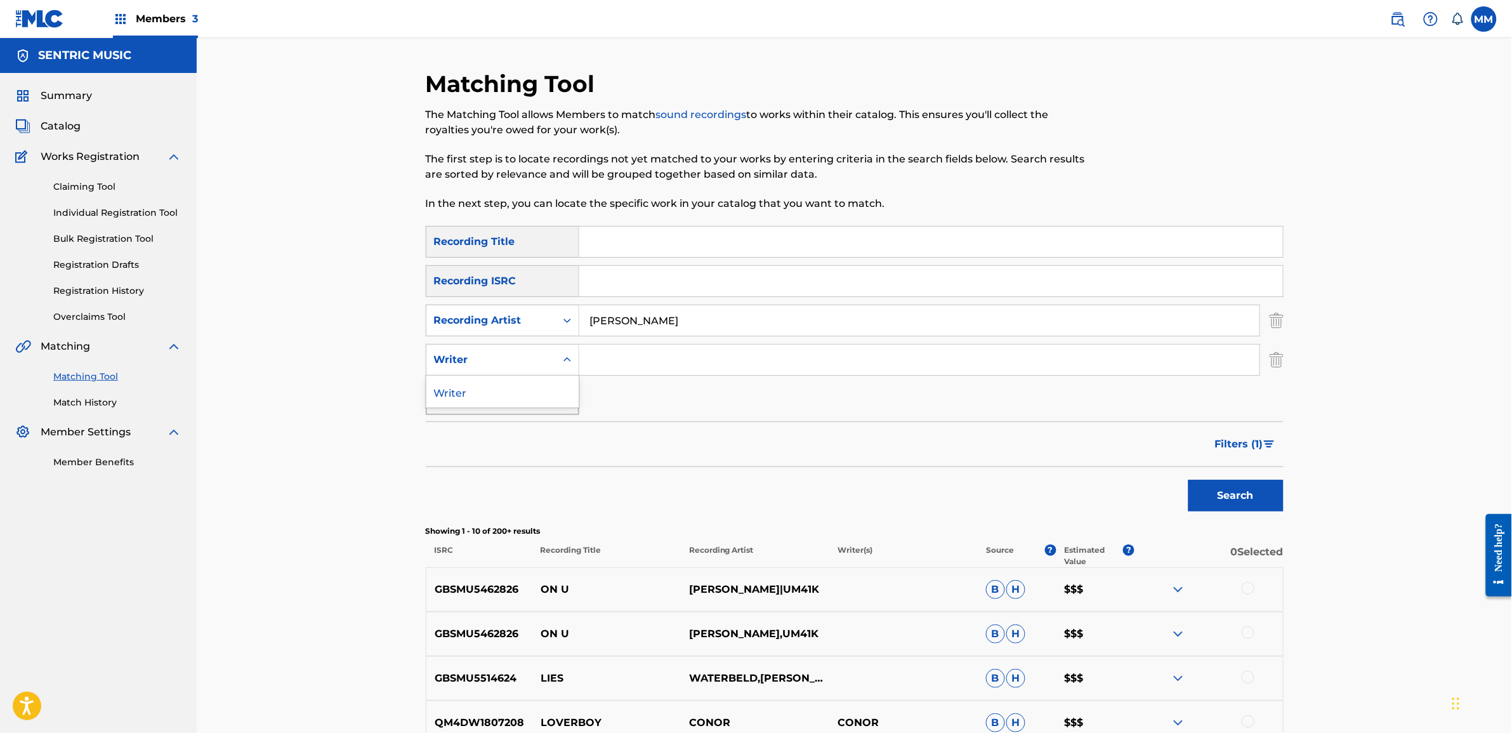
click at [530, 366] on div "Writer" at bounding box center [491, 359] width 114 height 15
click at [354, 376] on div "Matching Tool The Matching Tool allows Members to match sound recordings to wor…" at bounding box center [855, 572] width 1316 height 1069
click at [93, 189] on link "Claiming Tool" at bounding box center [117, 186] width 128 height 13
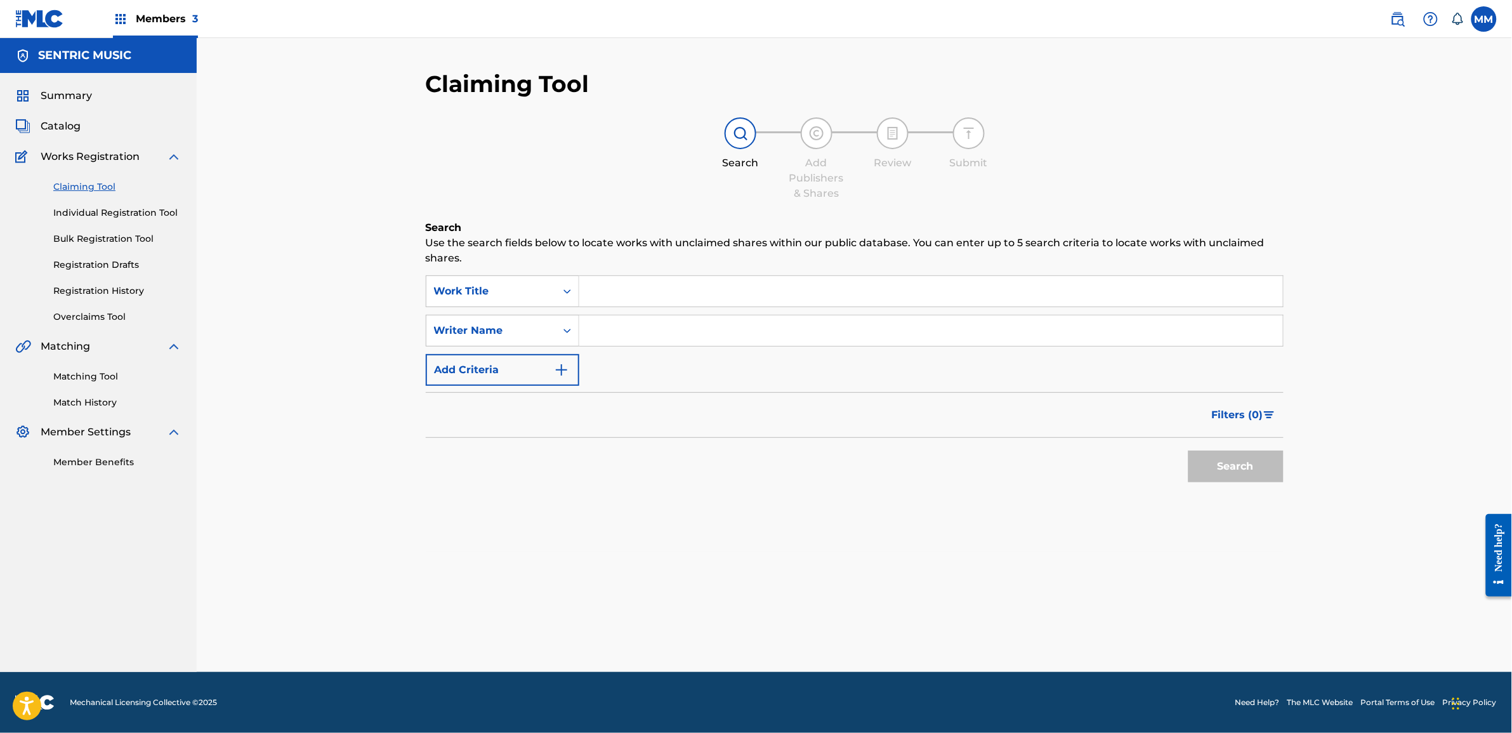
click at [614, 296] on input "Search Form" at bounding box center [931, 291] width 704 height 30
type input "br"
click at [1189, 451] on button "Search" at bounding box center [1236, 467] width 95 height 32
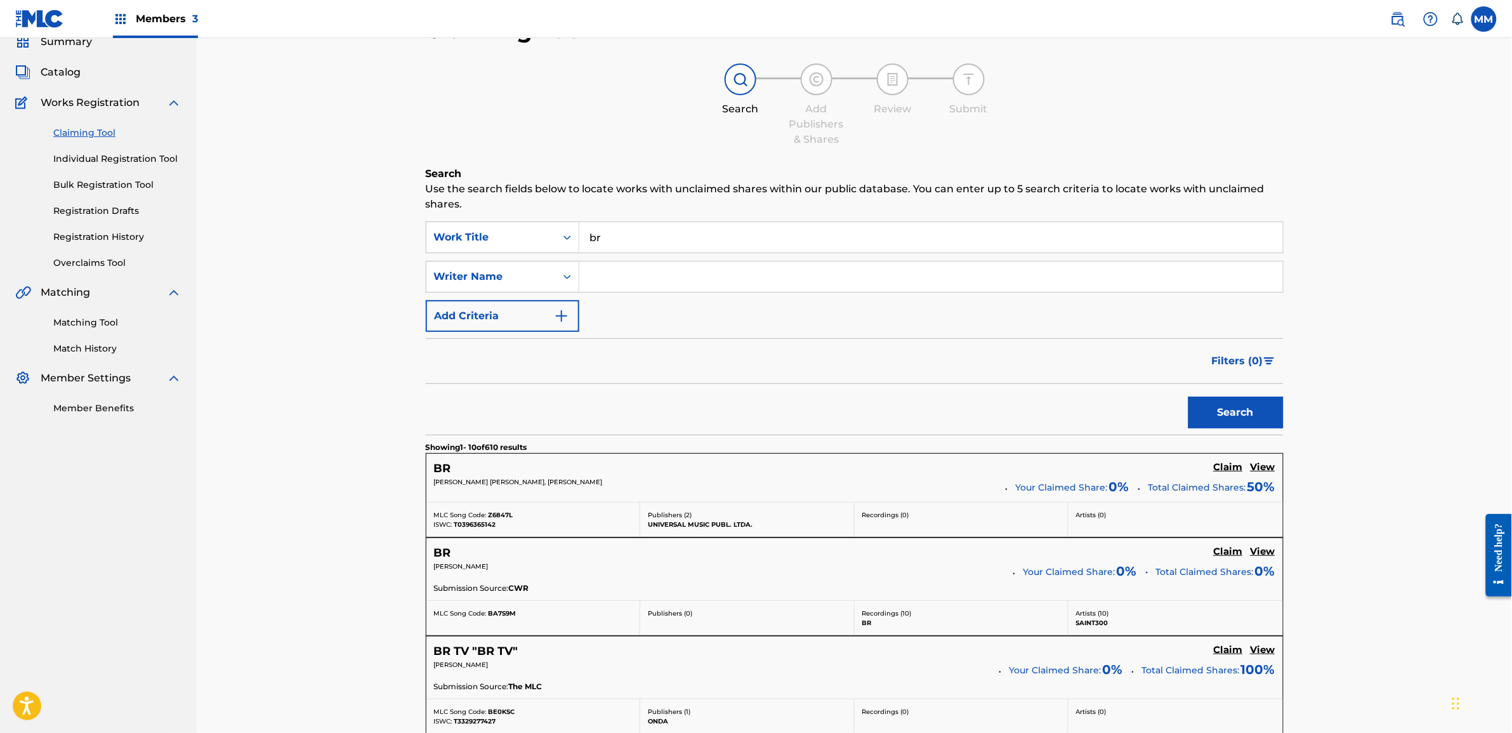
scroll to position [79, 0]
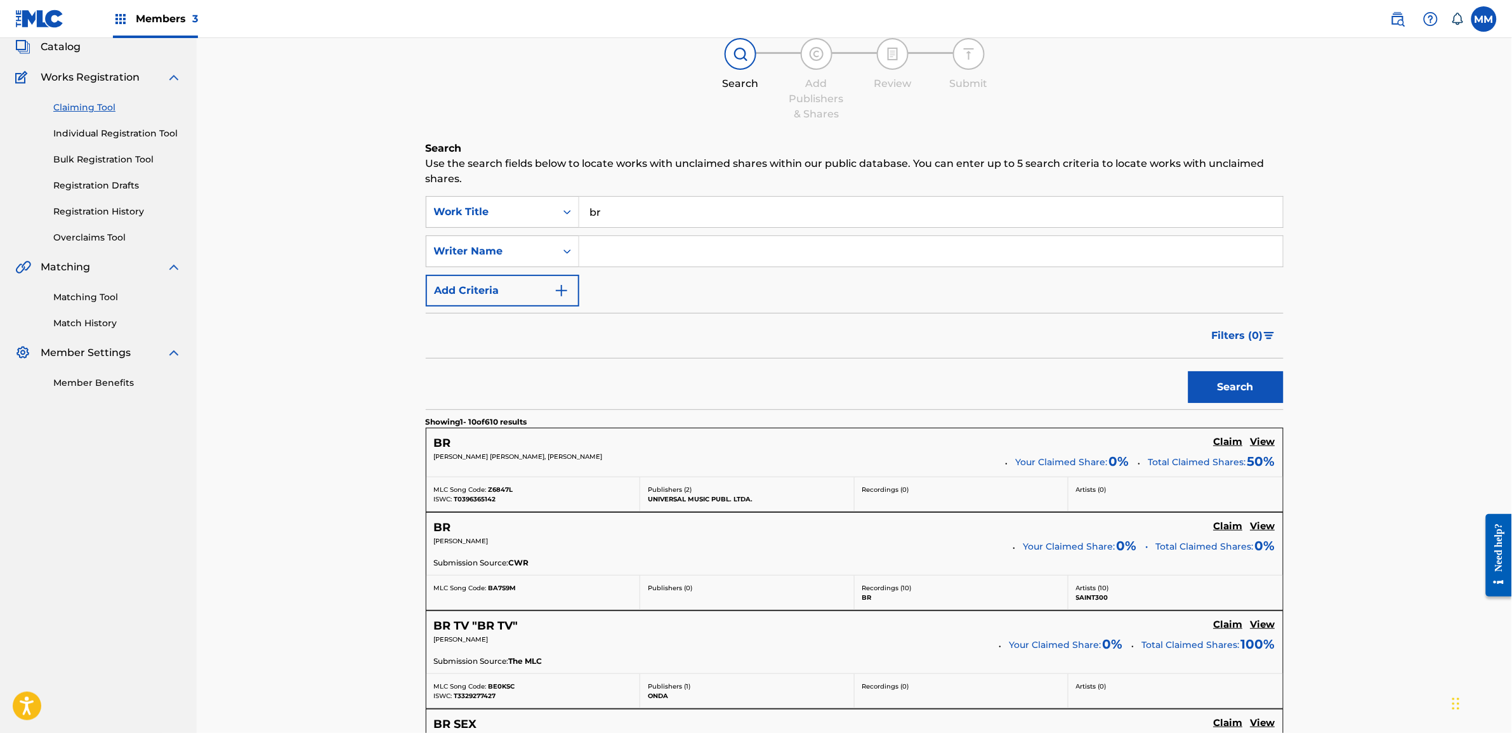
click at [1221, 446] on h5 "Claim" at bounding box center [1228, 442] width 29 height 12
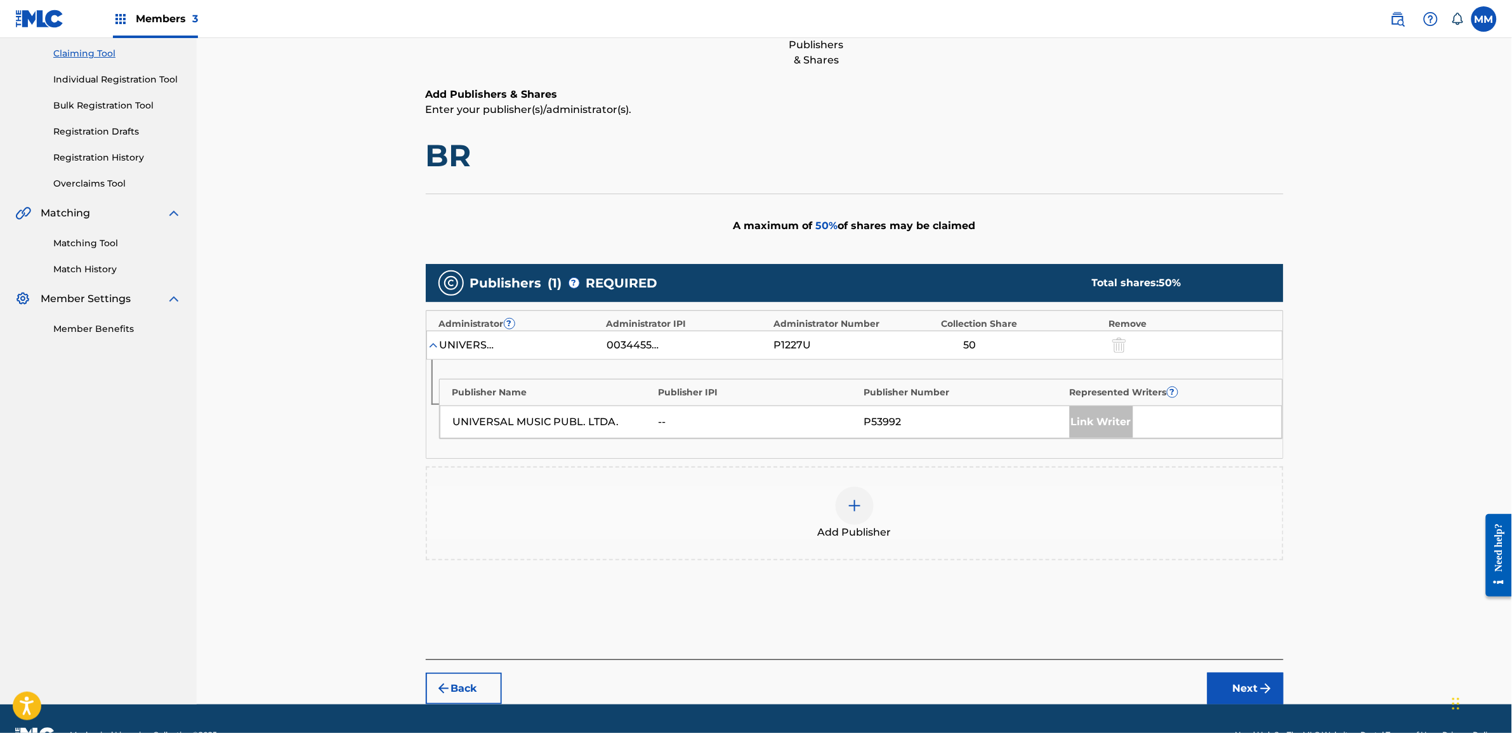
scroll to position [159, 0]
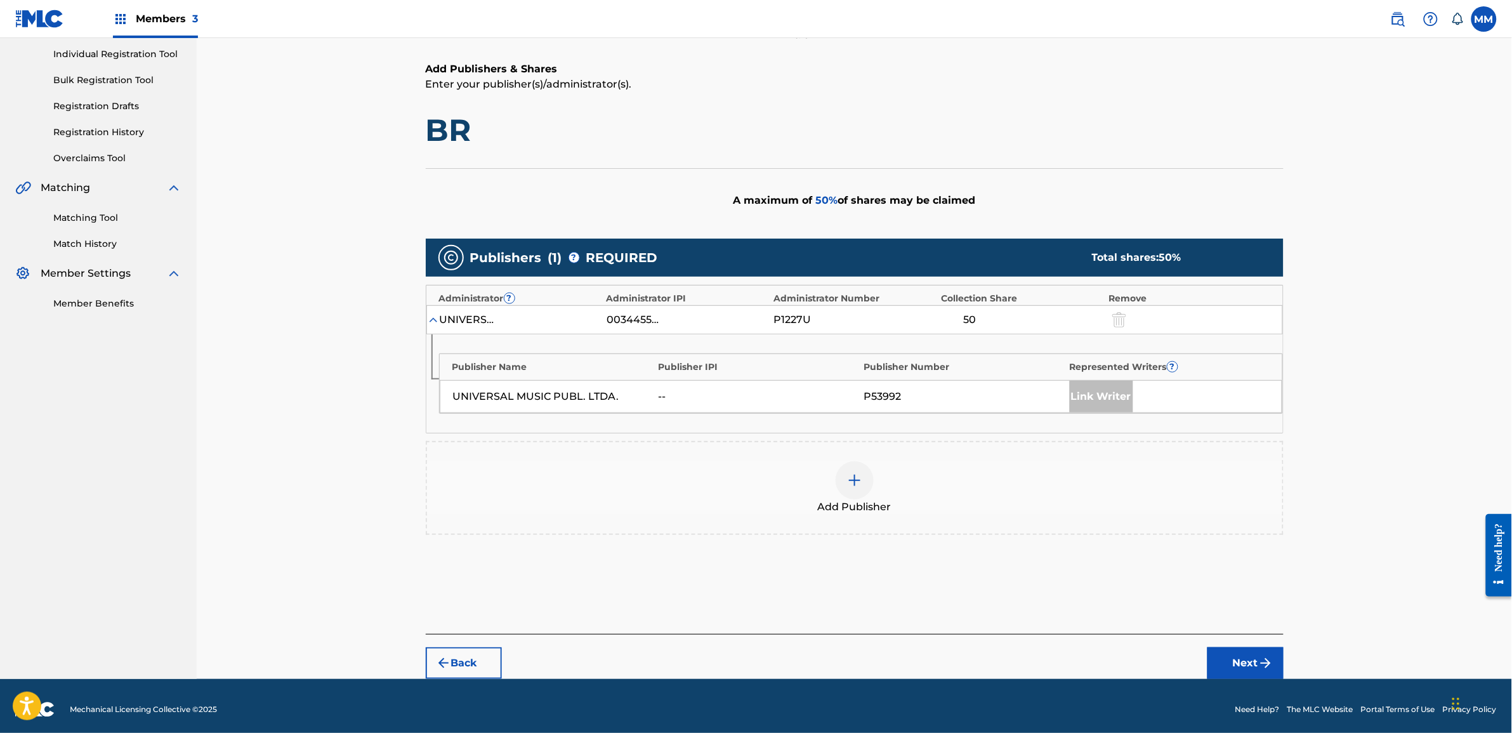
click at [861, 449] on div "Add Publisher" at bounding box center [855, 488] width 858 height 94
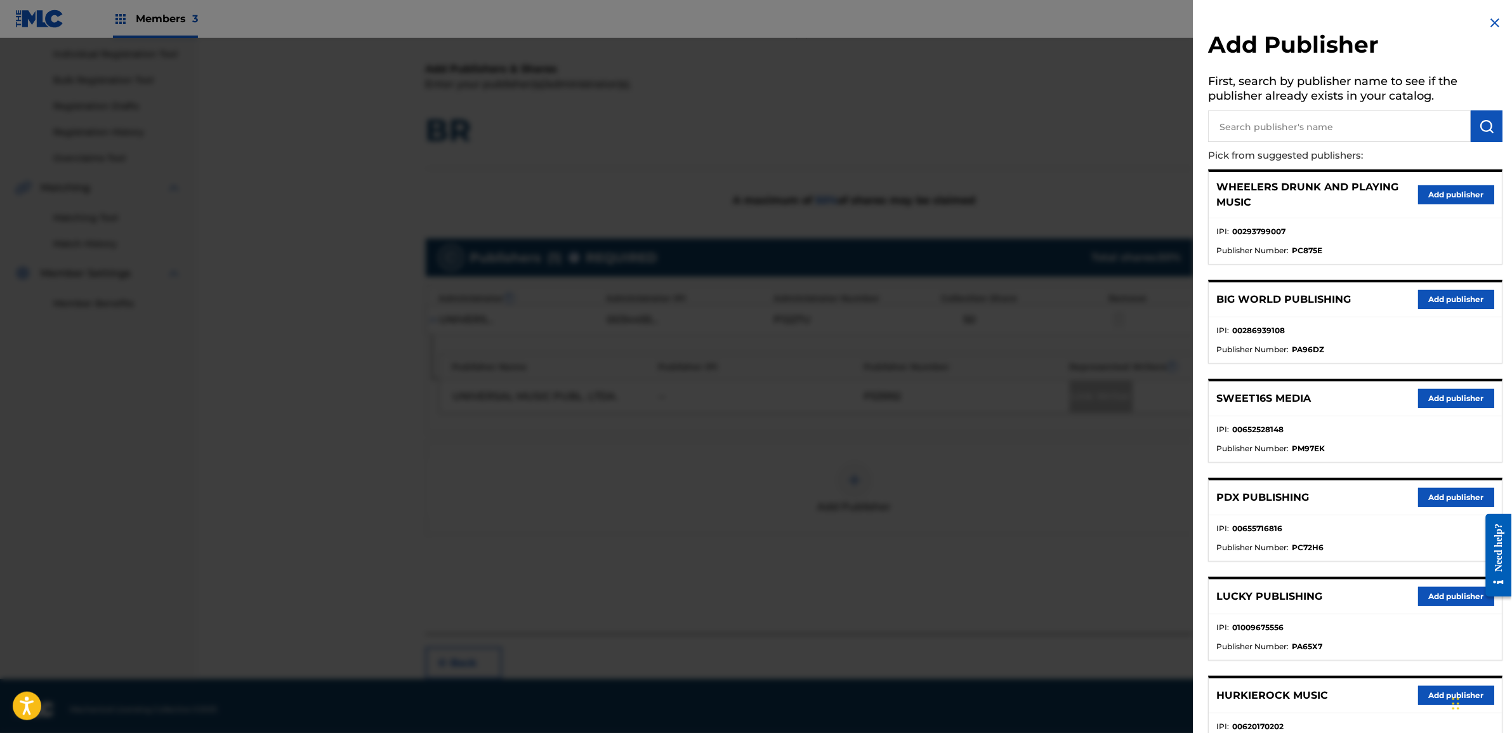
click at [1008, 144] on div at bounding box center [756, 404] width 1512 height 733
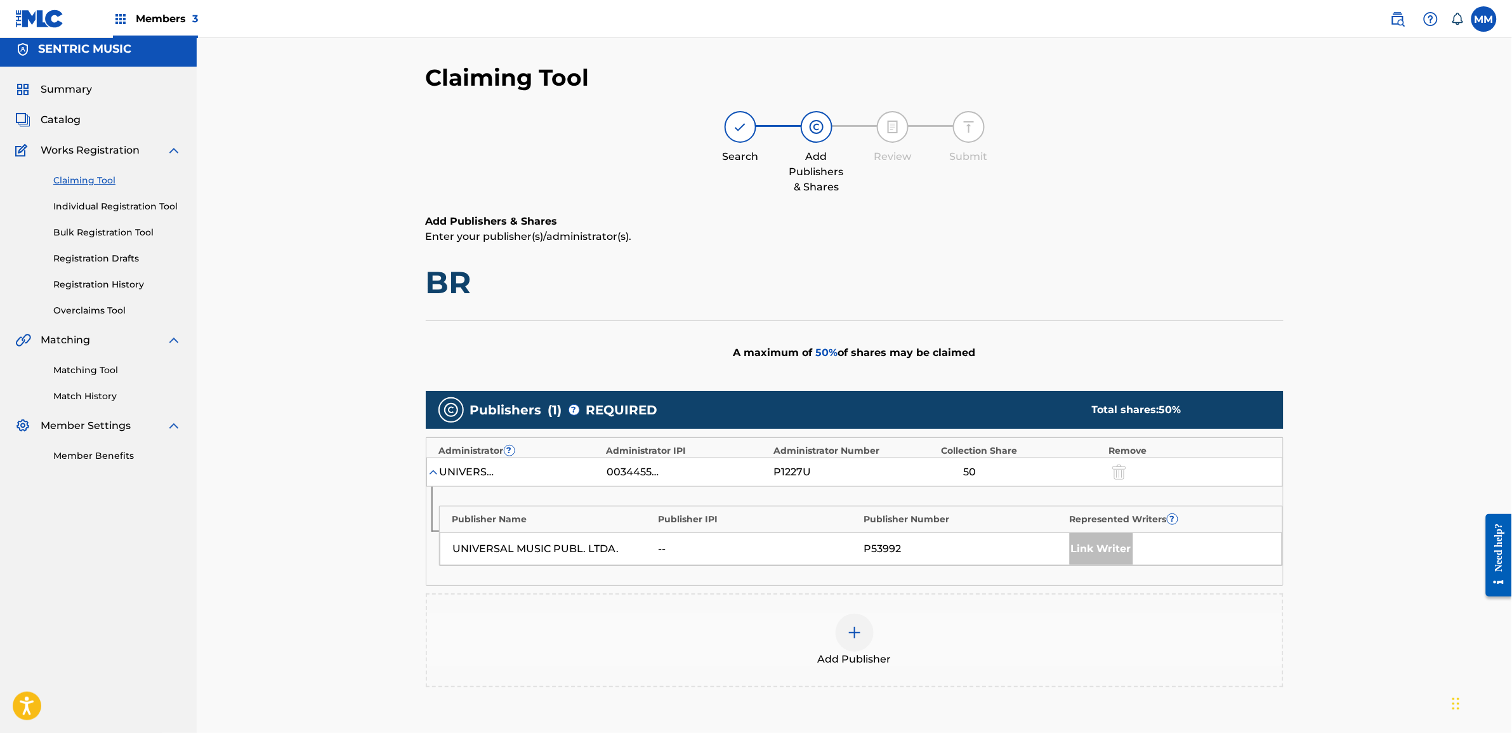
scroll to position [0, 0]
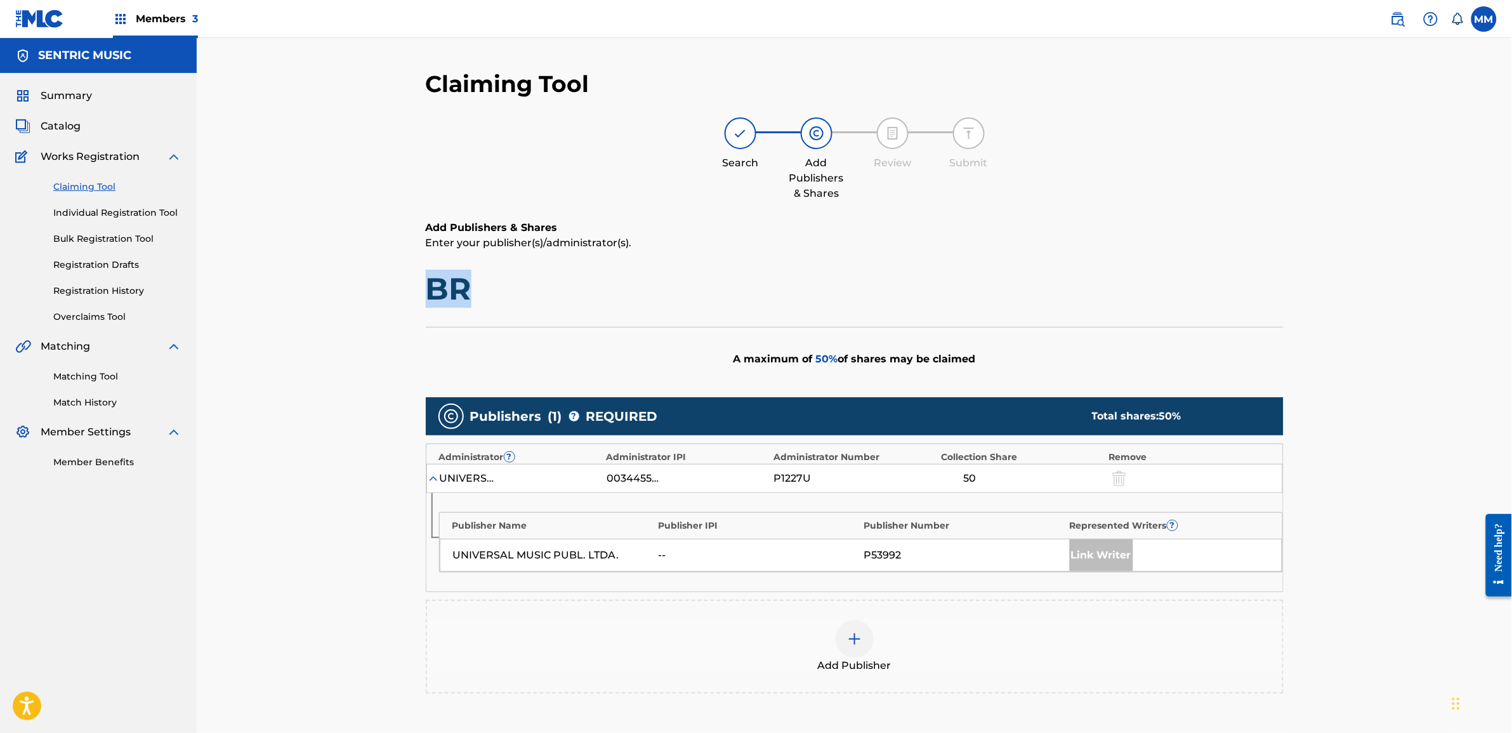
drag, startPoint x: 517, startPoint y: 291, endPoint x: 418, endPoint y: 282, distance: 100.0
click at [418, 282] on div "Claiming Tool Search Add Publishers & Shares Review Submit Add Publishers & Sha…" at bounding box center [855, 454] width 889 height 768
drag, startPoint x: 418, startPoint y: 282, endPoint x: 378, endPoint y: 272, distance: 41.4
click at [381, 279] on div "Claiming Tool Search Add Publishers & Shares Review Submit Add Publishers & Sha…" at bounding box center [855, 438] width 1316 height 800
click at [69, 403] on link "Match History" at bounding box center [117, 402] width 128 height 13
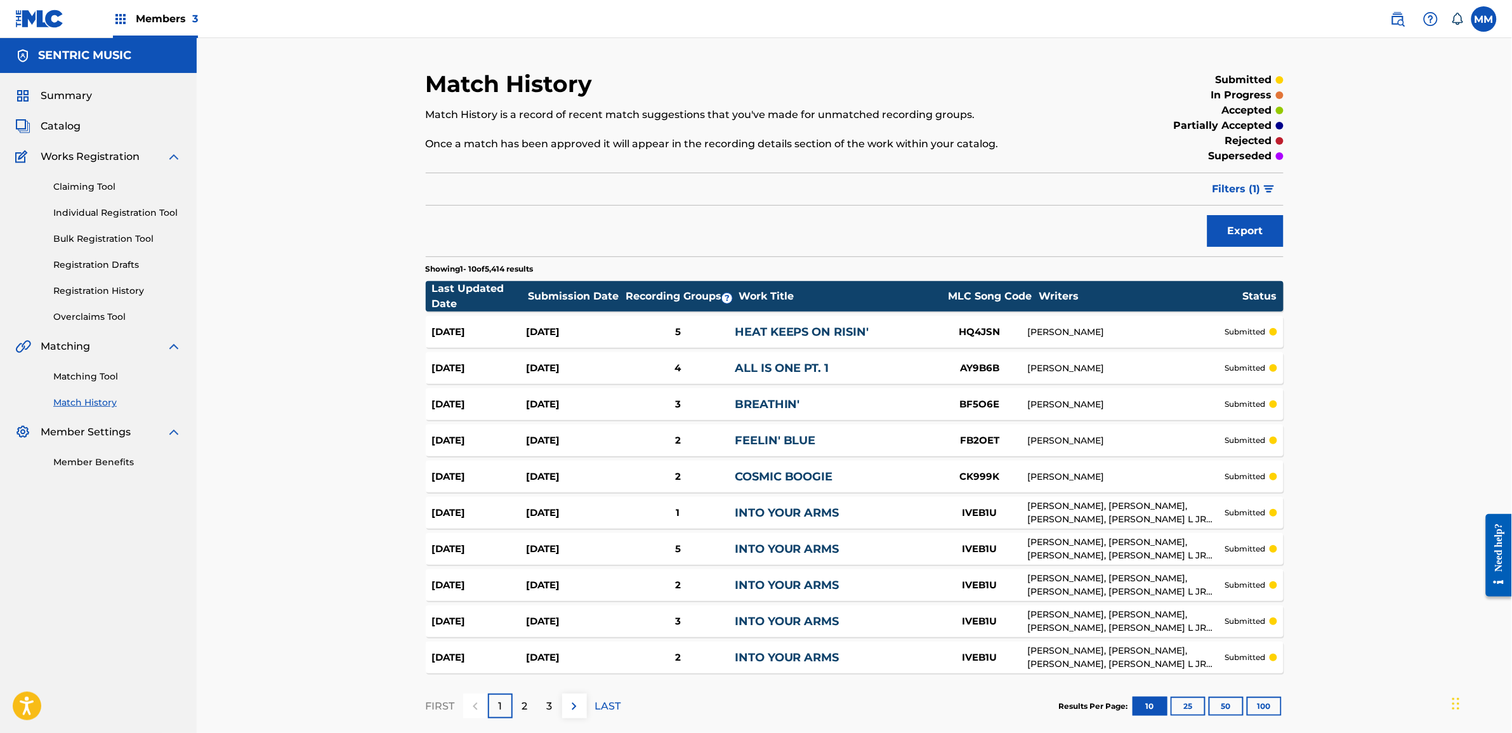
click at [532, 708] on div "2" at bounding box center [525, 706] width 25 height 25
